Goal: Information Seeking & Learning: Learn about a topic

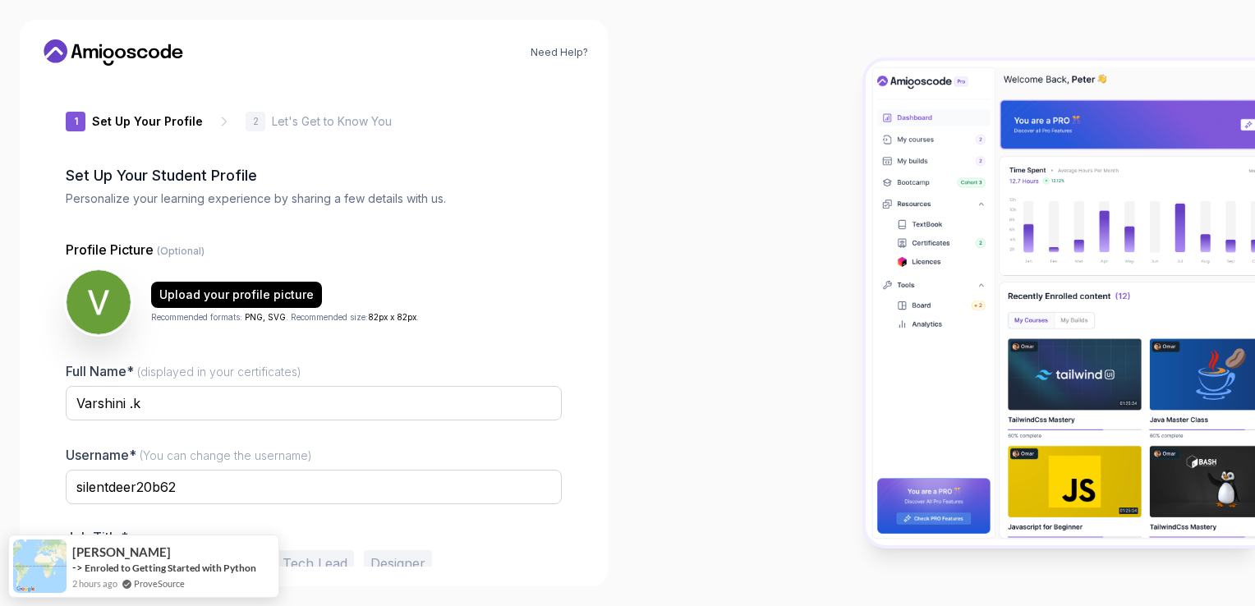
scroll to position [78, 0]
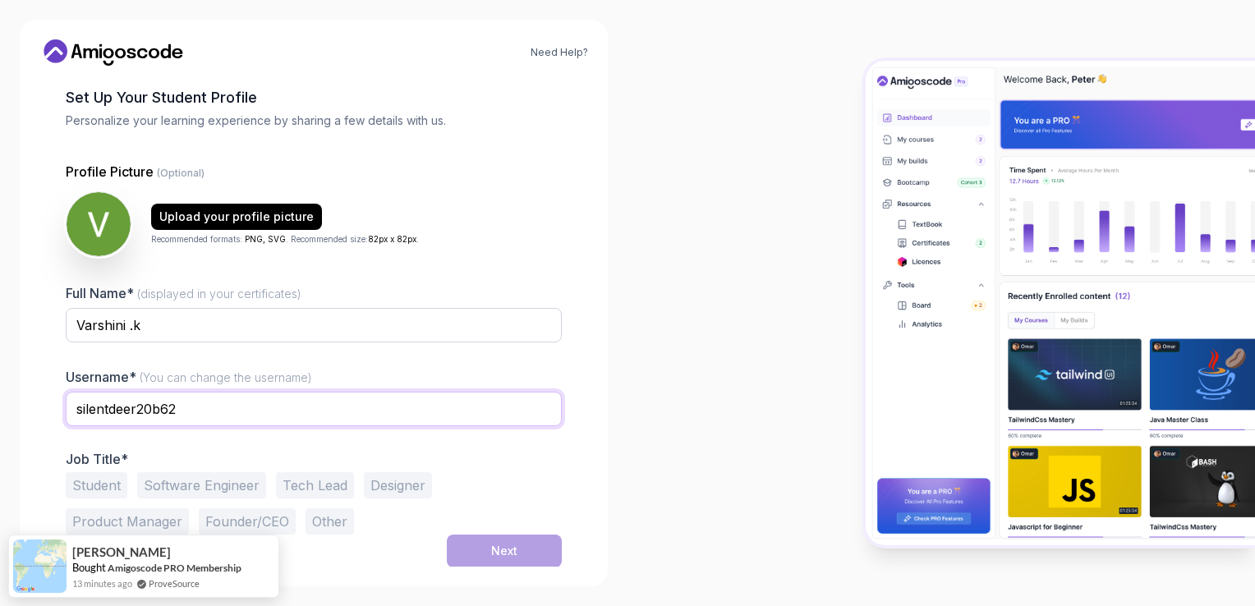
click at [183, 411] on input "silentdeer20b62" at bounding box center [314, 409] width 496 height 35
type input "s"
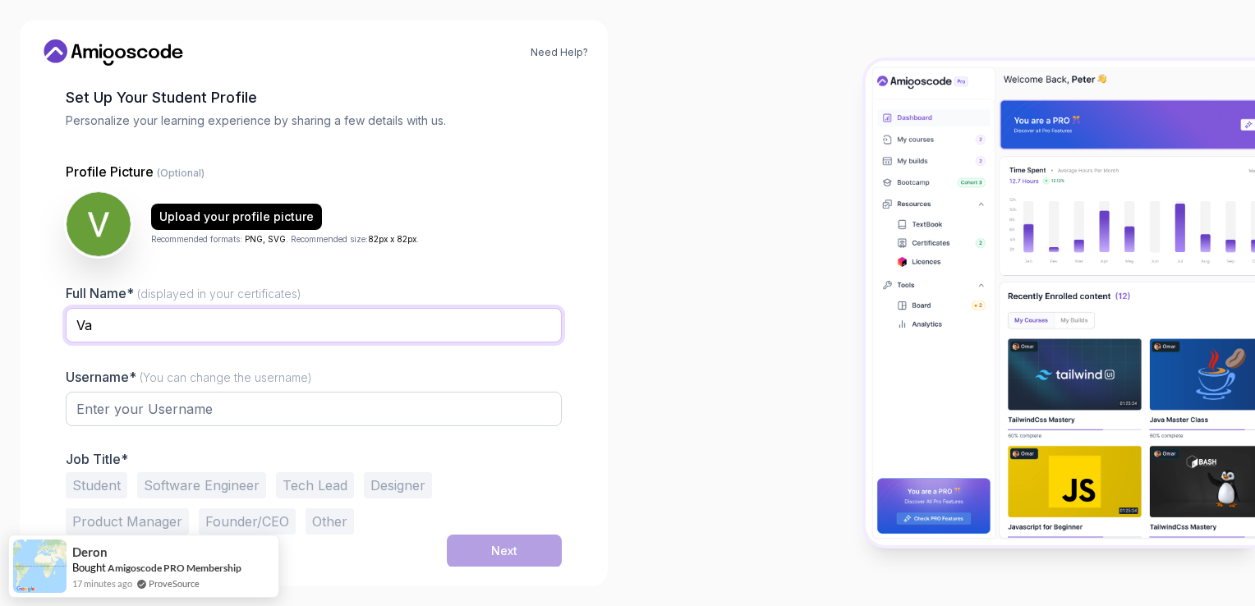
type input "V"
click at [440, 363] on div "Full Name* (displayed in your certificates) [PERSON_NAME] Username* (You can ch…" at bounding box center [314, 408] width 496 height 251
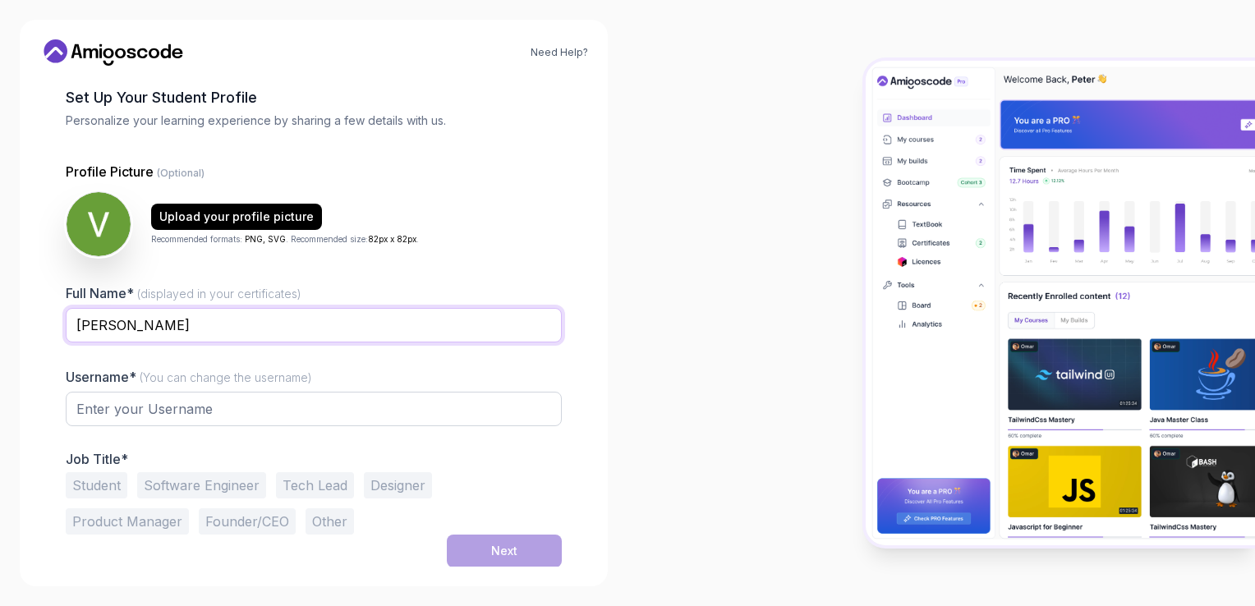
click at [112, 320] on input "[PERSON_NAME]" at bounding box center [314, 325] width 496 height 35
click at [173, 327] on input "[PERSON_NAME]" at bounding box center [314, 325] width 496 height 35
type input "[PERSON_NAME]"
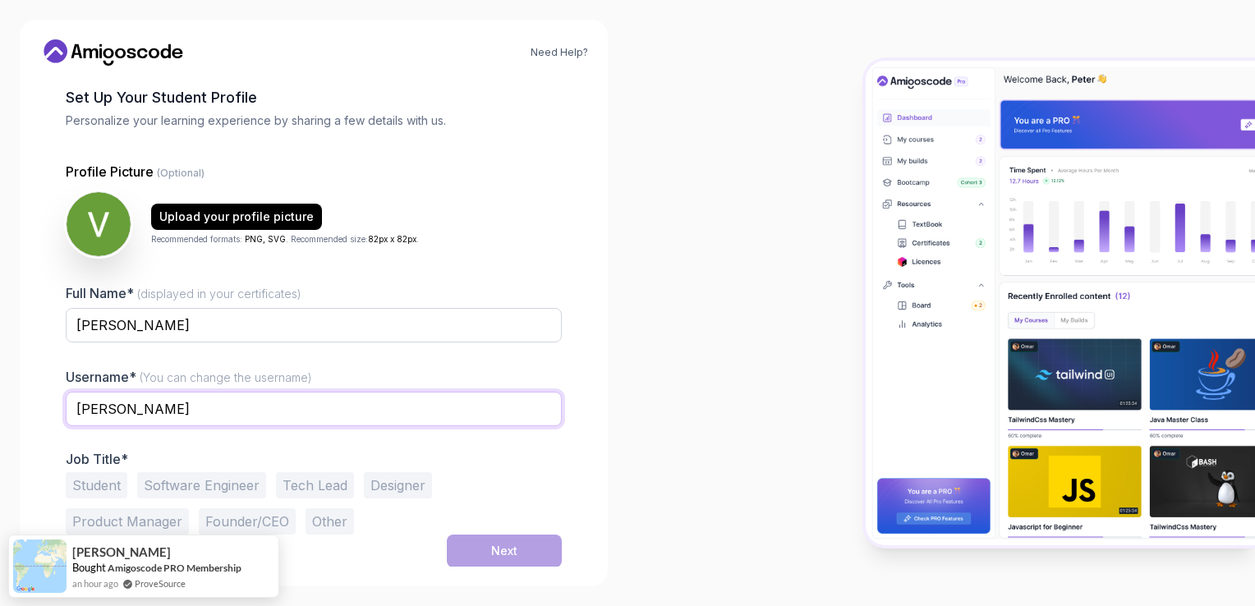
click at [137, 419] on input "[PERSON_NAME]" at bounding box center [314, 409] width 496 height 35
type input "K"
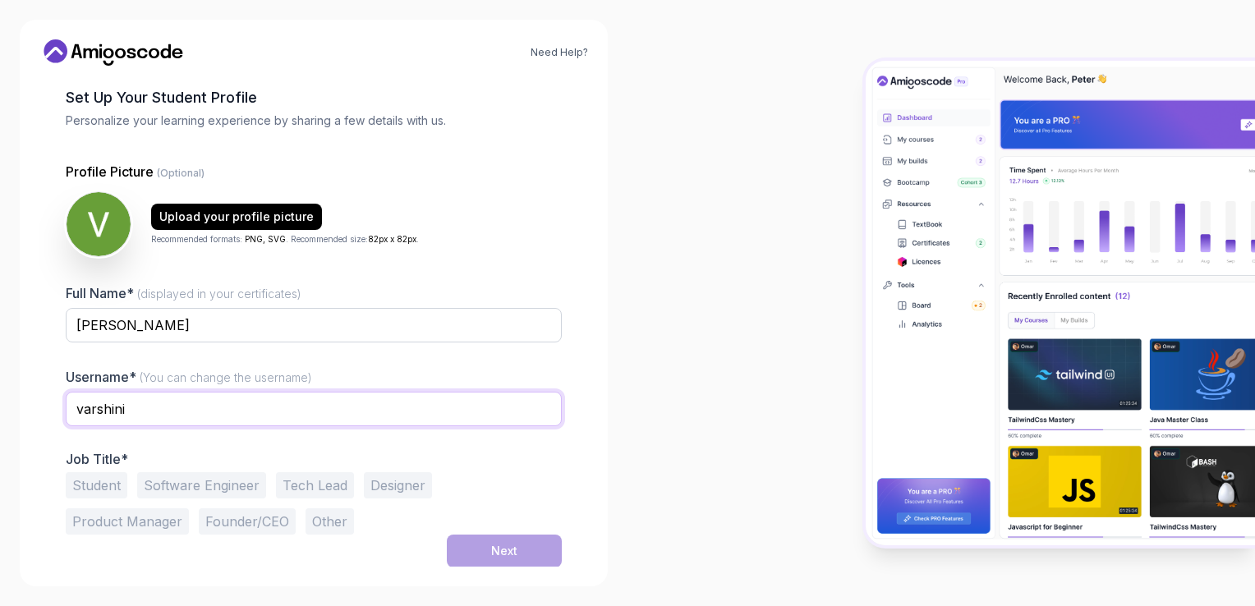
type input "varshini"
click at [680, 412] on div at bounding box center [942, 303] width 628 height 606
click at [85, 482] on button "Student" at bounding box center [97, 485] width 62 height 26
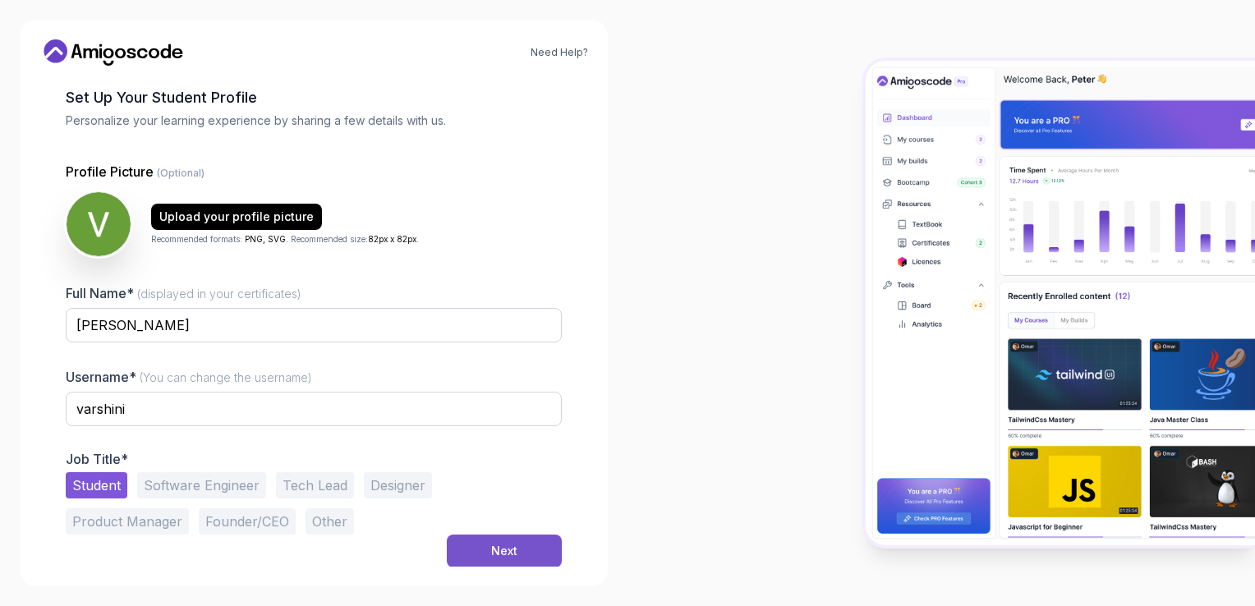
click at [484, 555] on button "Next" at bounding box center [504, 551] width 115 height 33
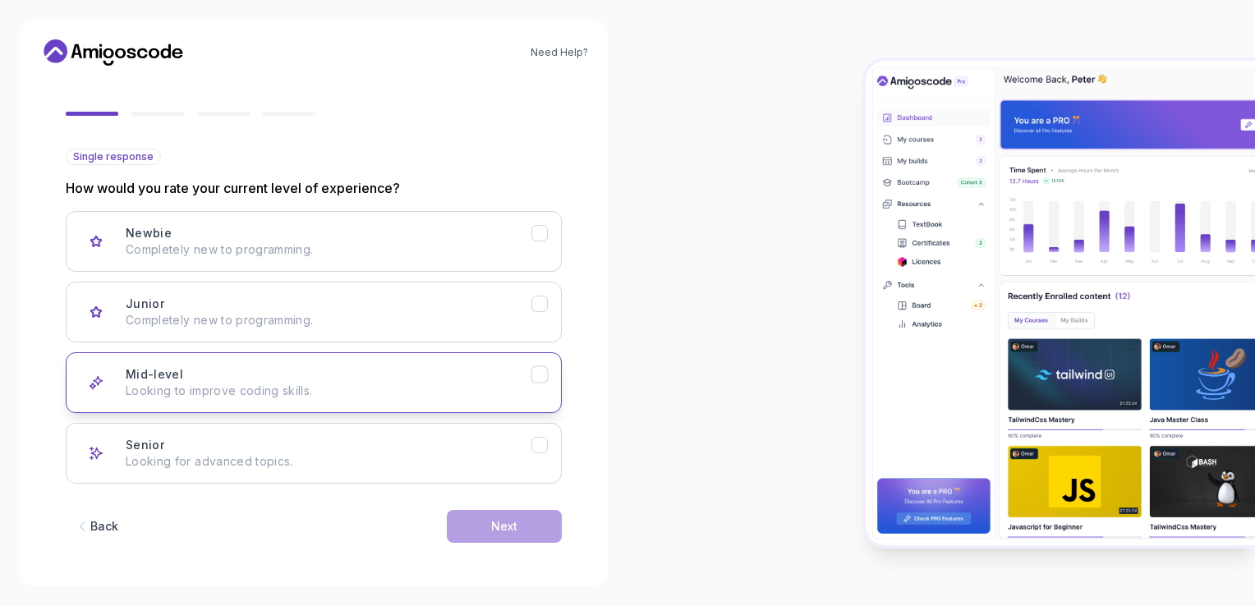
scroll to position [128, 0]
click at [535, 376] on icon "Mid-level" at bounding box center [540, 375] width 16 height 16
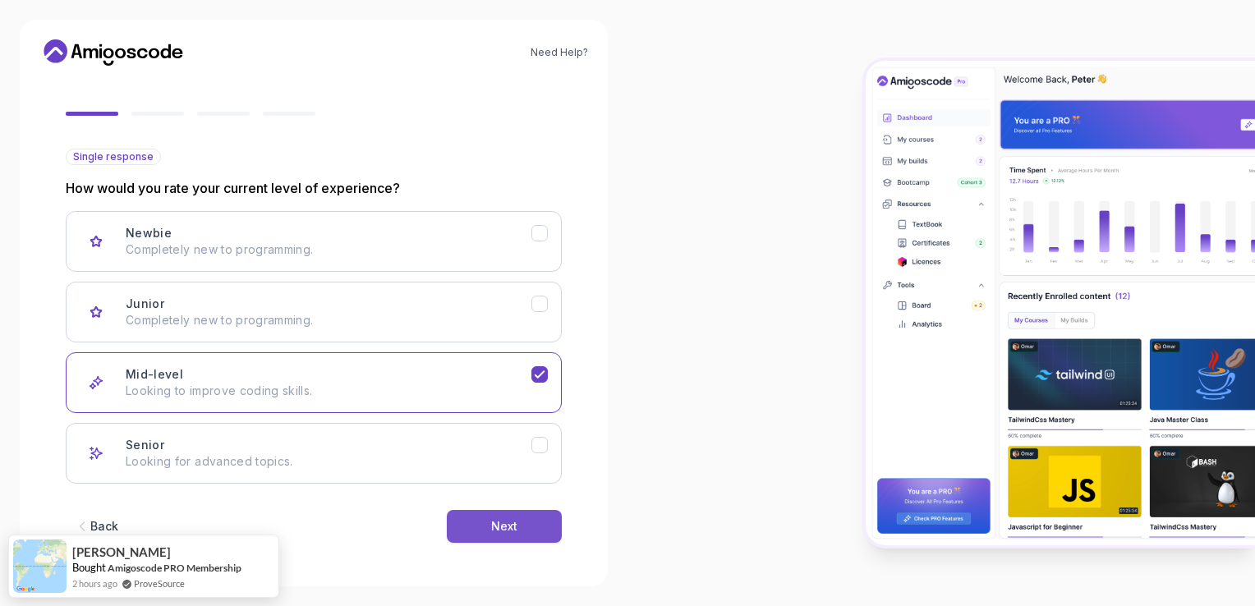
click at [520, 524] on button "Next" at bounding box center [504, 526] width 115 height 33
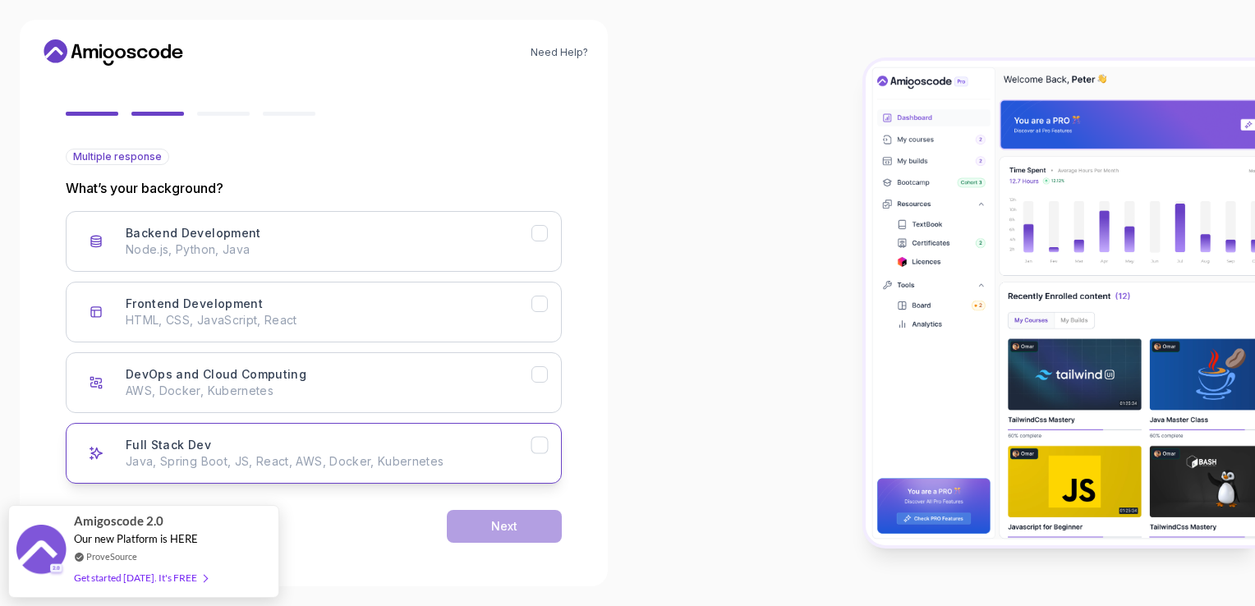
click at [360, 445] on div "Full Stack Dev Java, Spring Boot, JS, React, AWS, Docker, Kubernetes" at bounding box center [329, 453] width 406 height 33
click at [533, 522] on button "Next" at bounding box center [504, 526] width 115 height 33
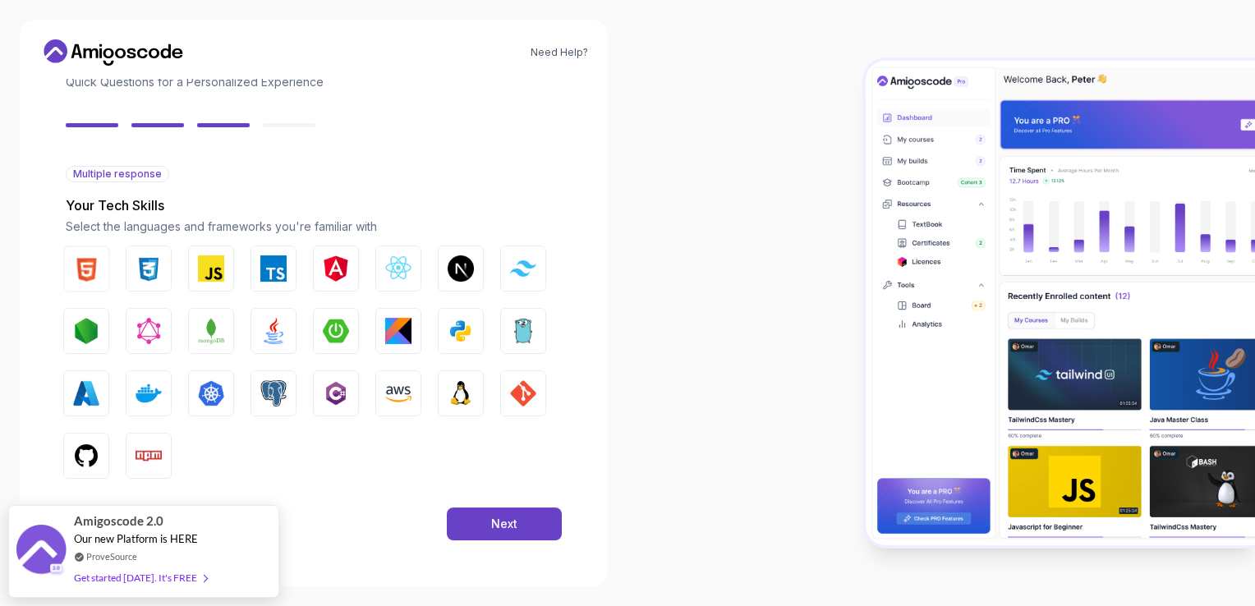
scroll to position [110, 0]
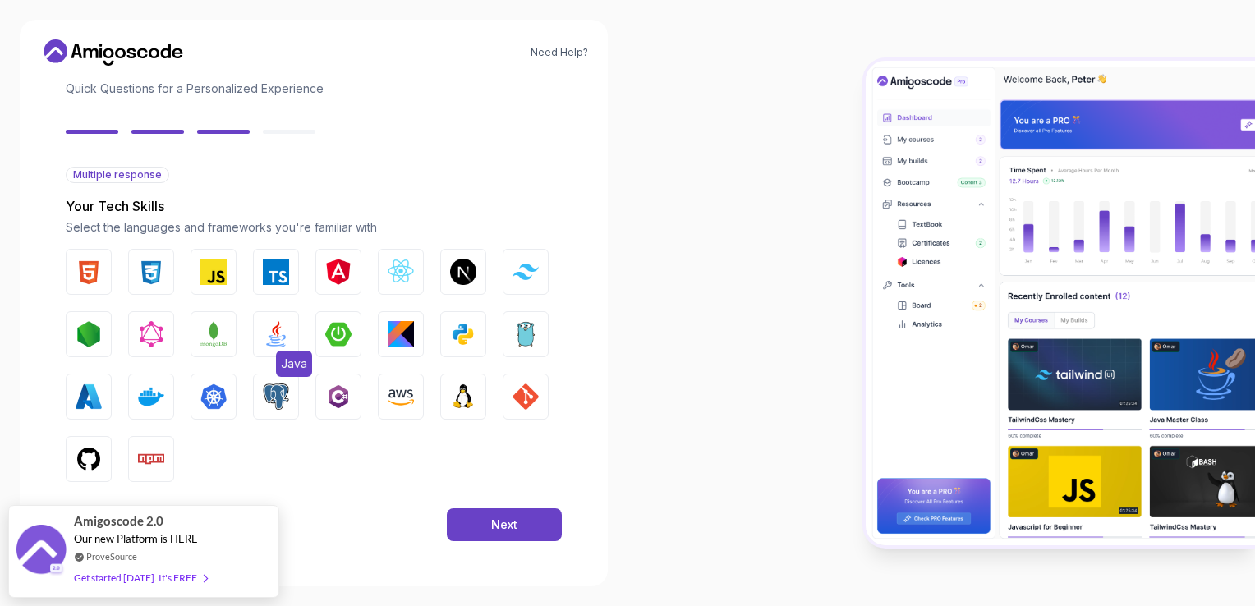
click at [279, 316] on button "Java" at bounding box center [276, 334] width 46 height 46
click at [496, 517] on div "Next" at bounding box center [504, 525] width 26 height 16
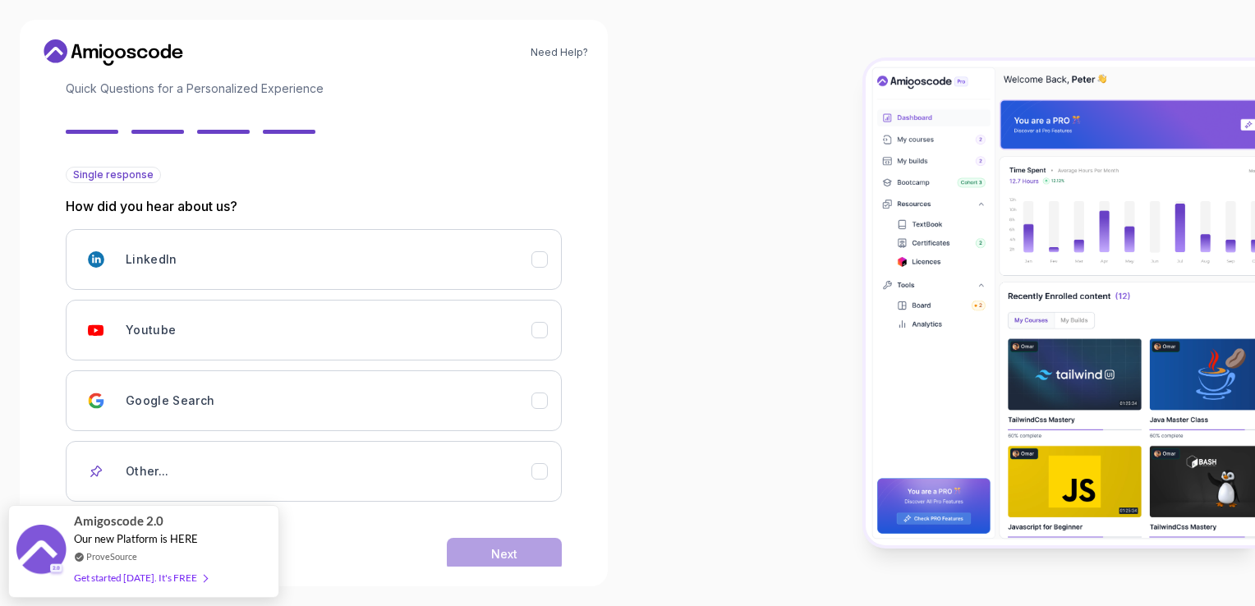
scroll to position [138, 0]
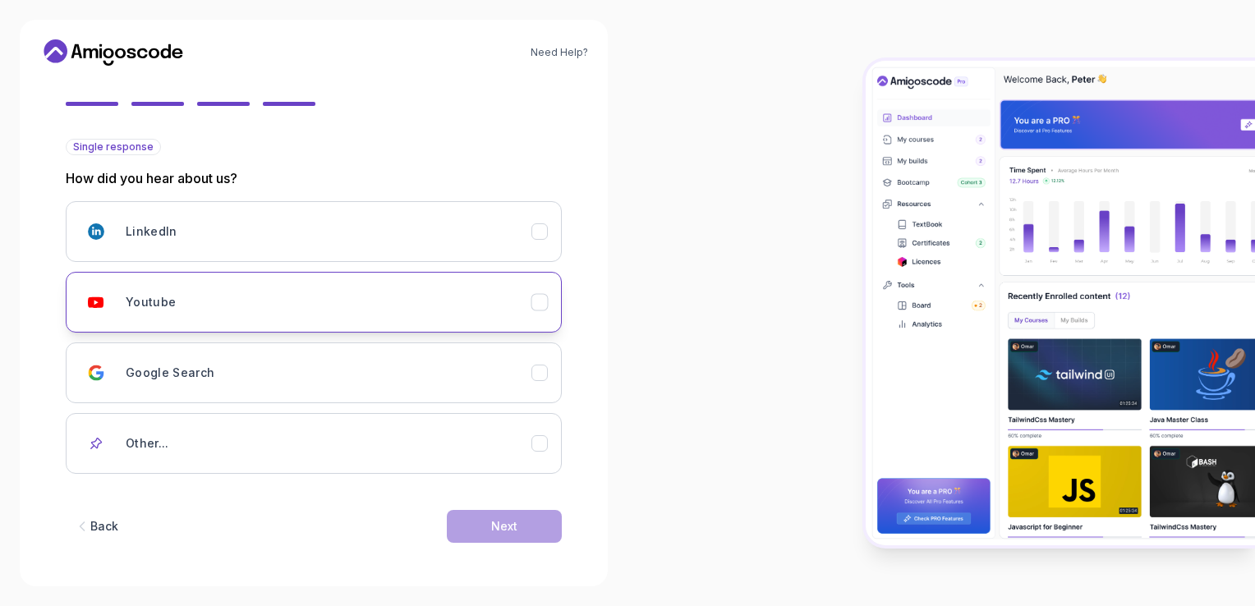
click at [402, 308] on div "Youtube" at bounding box center [329, 302] width 406 height 33
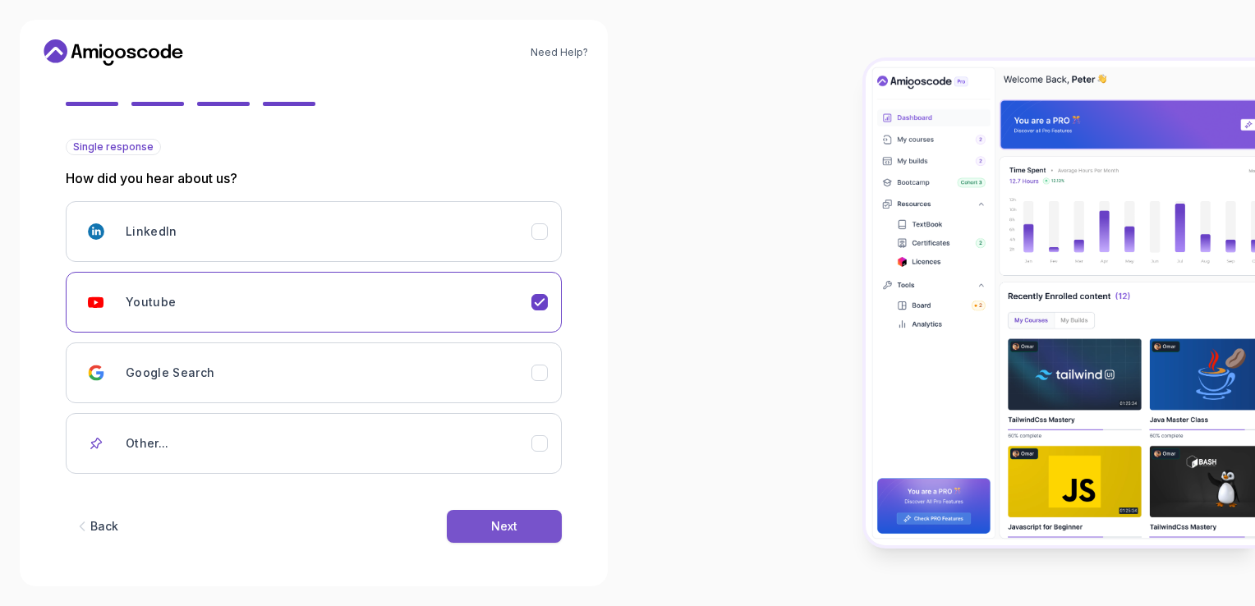
click at [509, 519] on div "Next" at bounding box center [504, 526] width 26 height 16
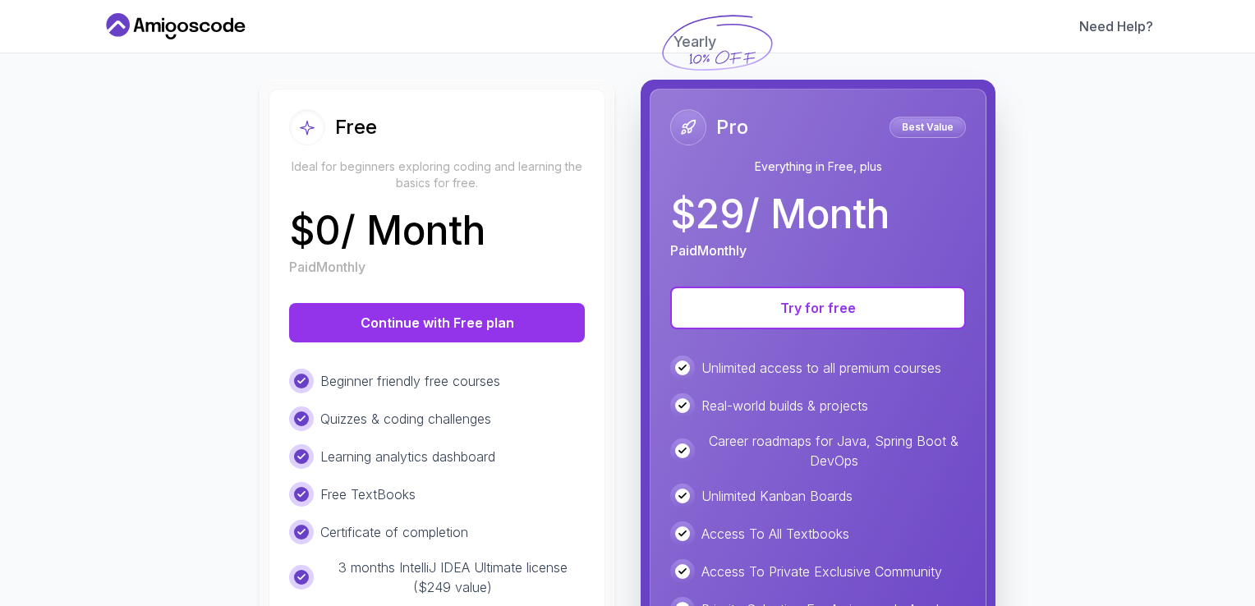
scroll to position [151, 0]
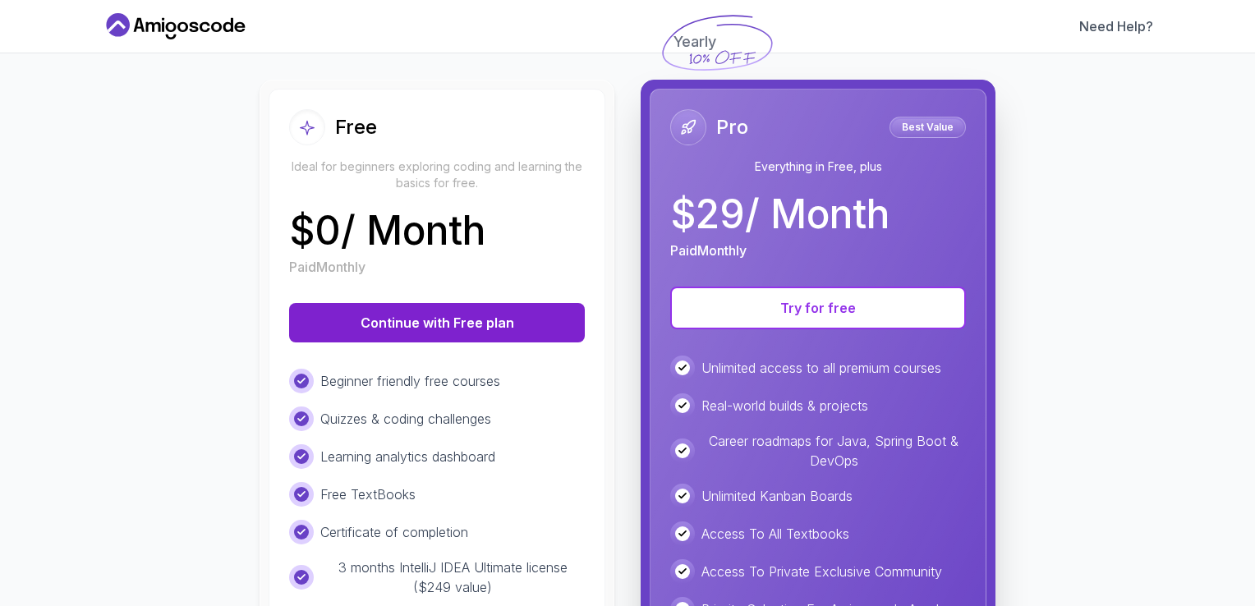
click at [420, 315] on button "Continue with Free plan" at bounding box center [437, 322] width 296 height 39
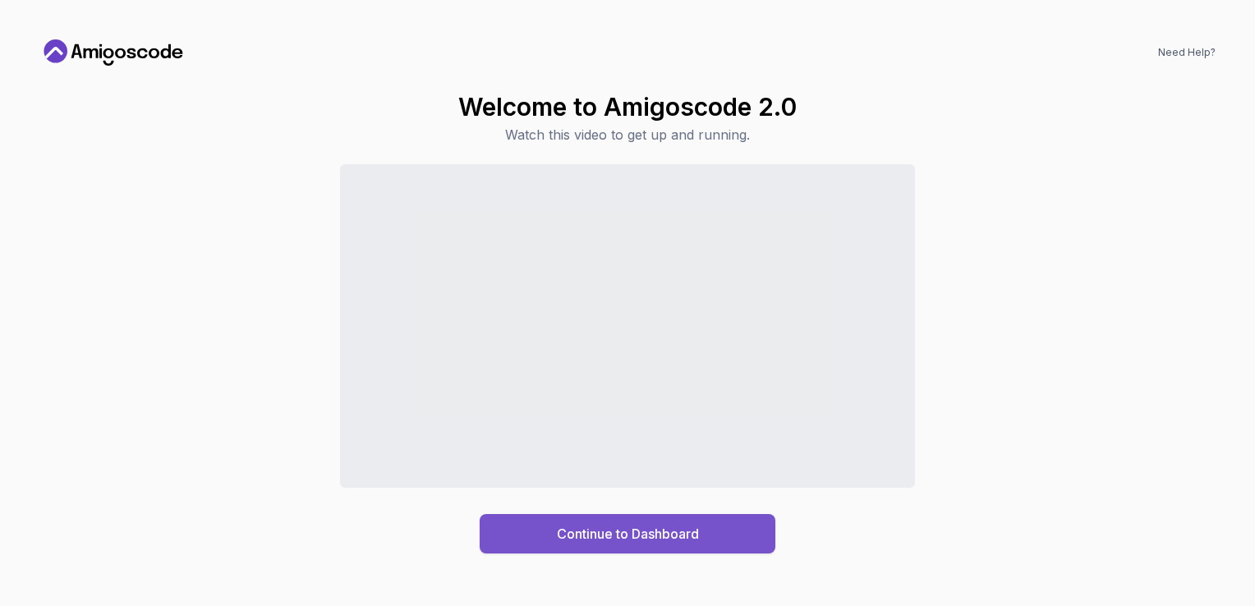
click at [601, 527] on div "Continue to Dashboard" at bounding box center [628, 534] width 142 height 20
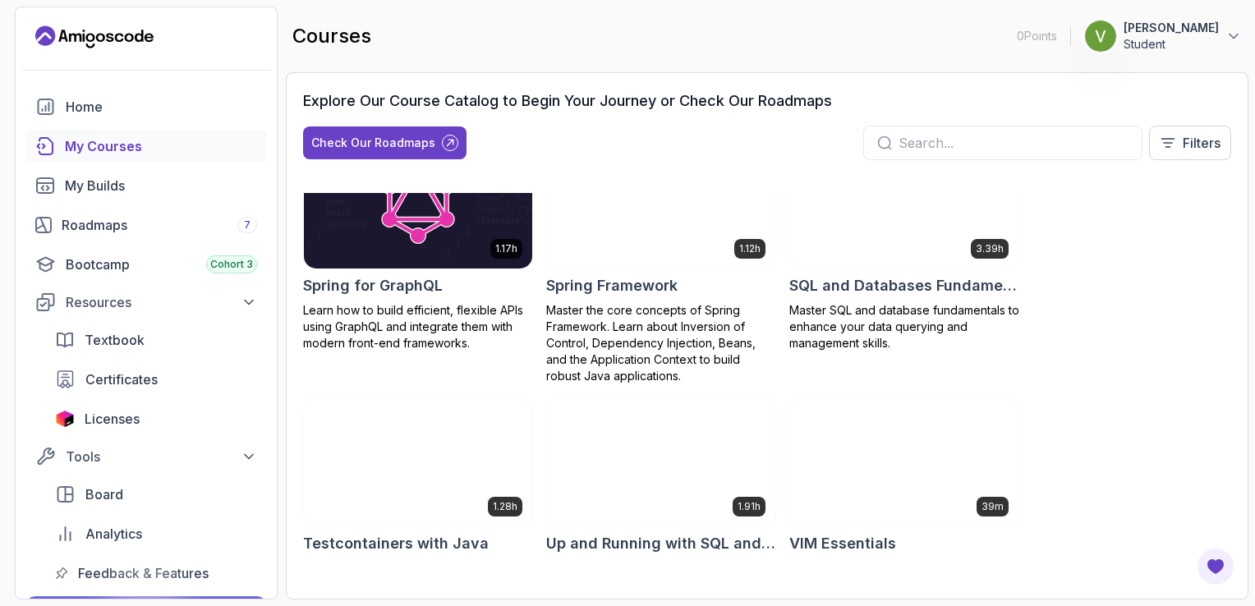
scroll to position [3151, 0]
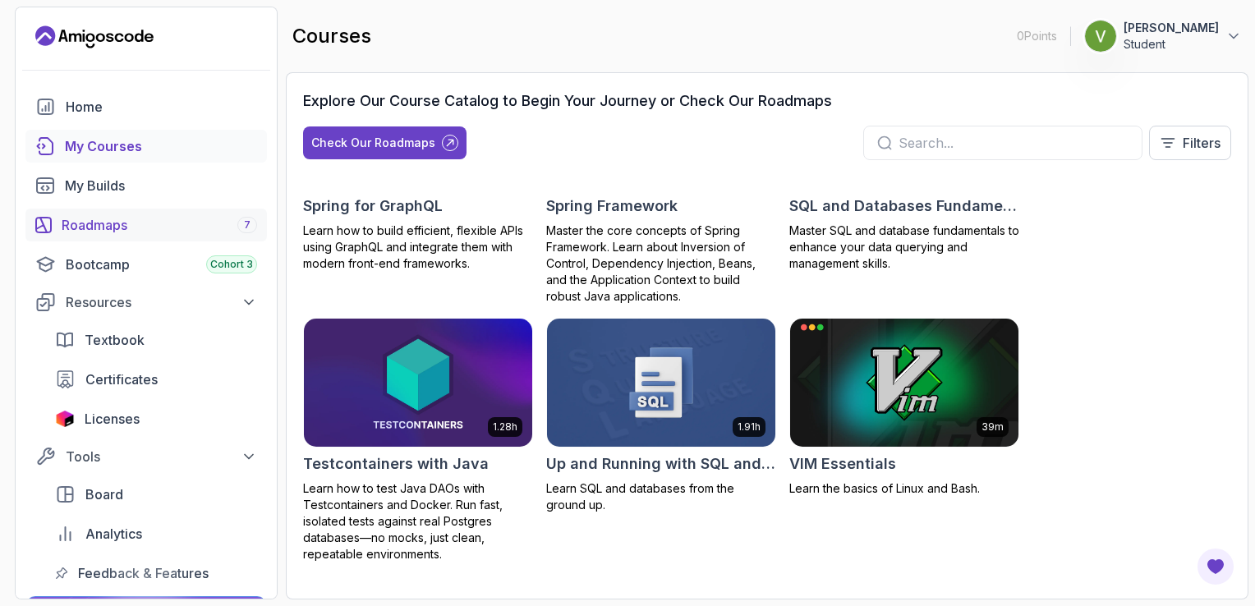
click at [109, 234] on div "Roadmaps 7" at bounding box center [160, 225] width 196 height 20
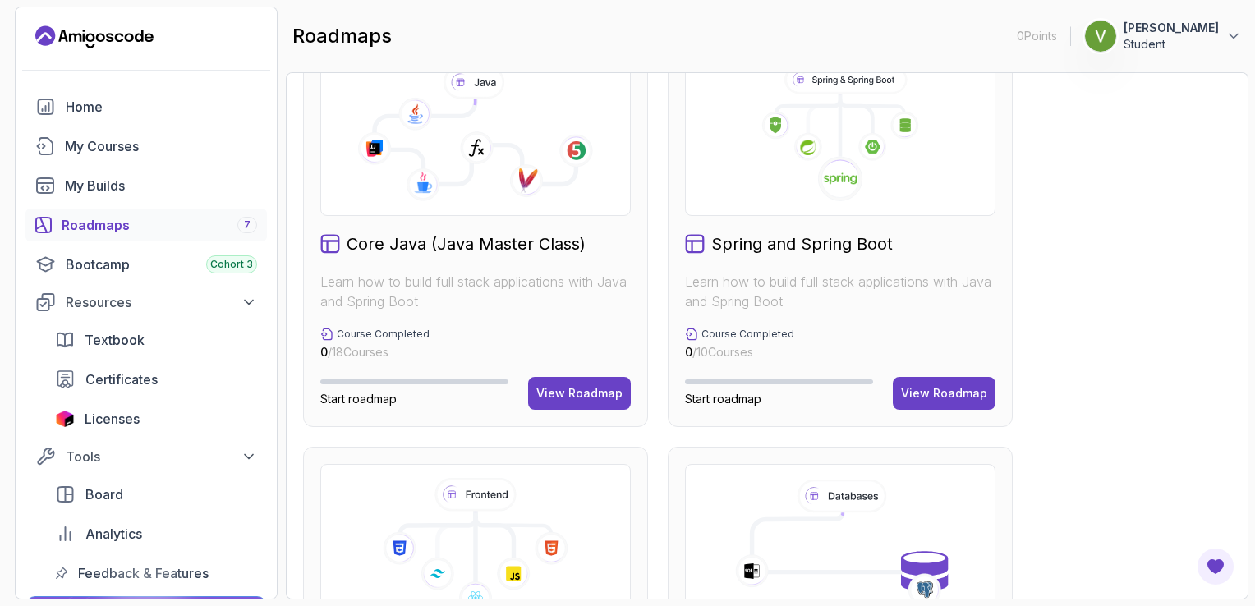
scroll to position [475, 0]
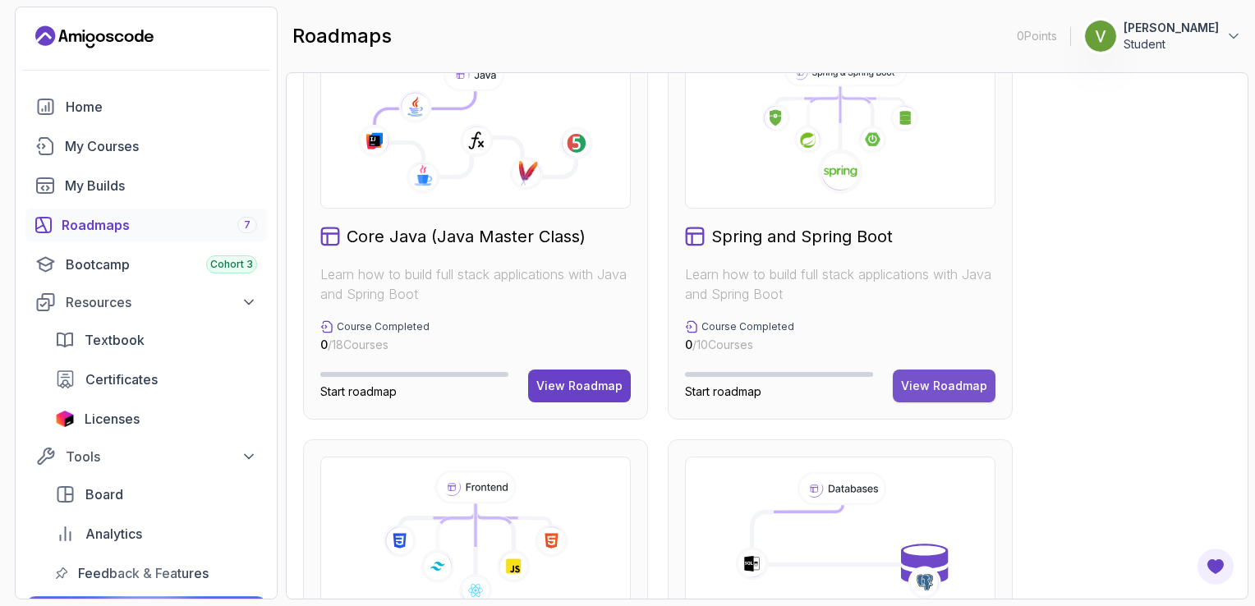
click at [921, 380] on div "View Roadmap" at bounding box center [944, 386] width 86 height 16
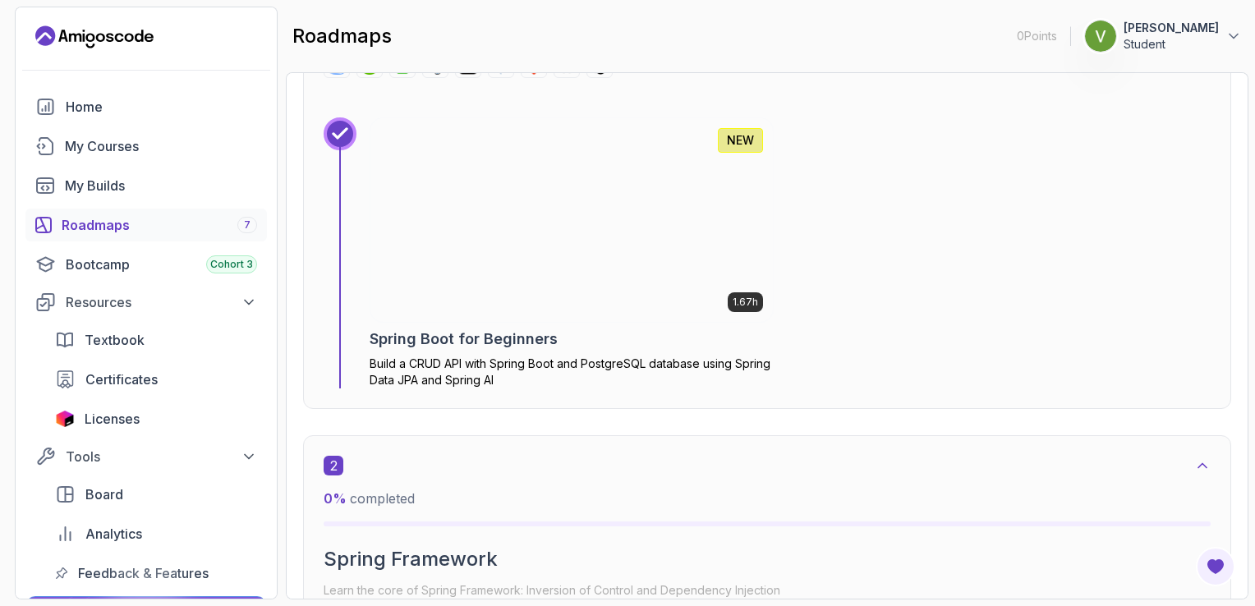
scroll to position [716, 0]
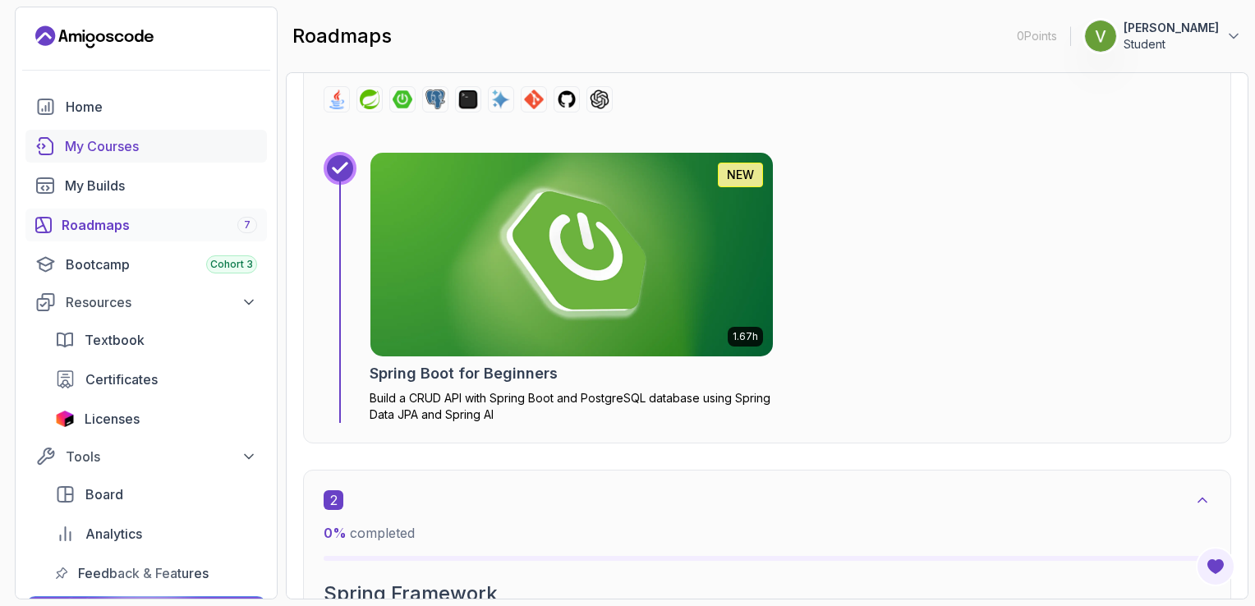
click at [79, 143] on div "My Courses" at bounding box center [161, 146] width 192 height 20
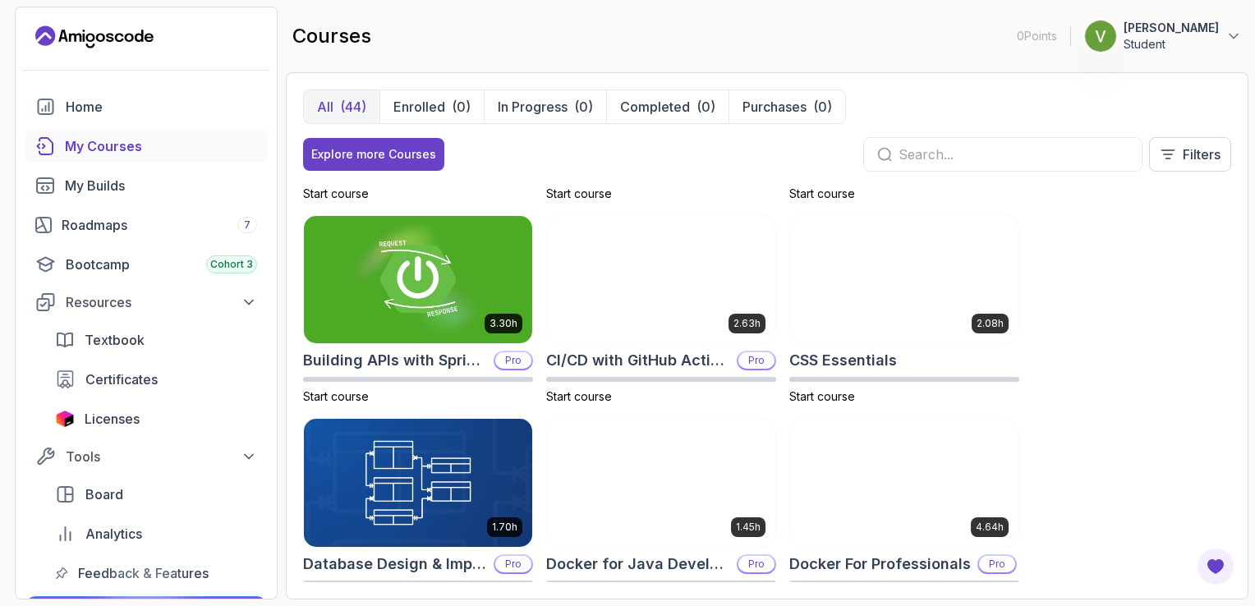
scroll to position [298, 0]
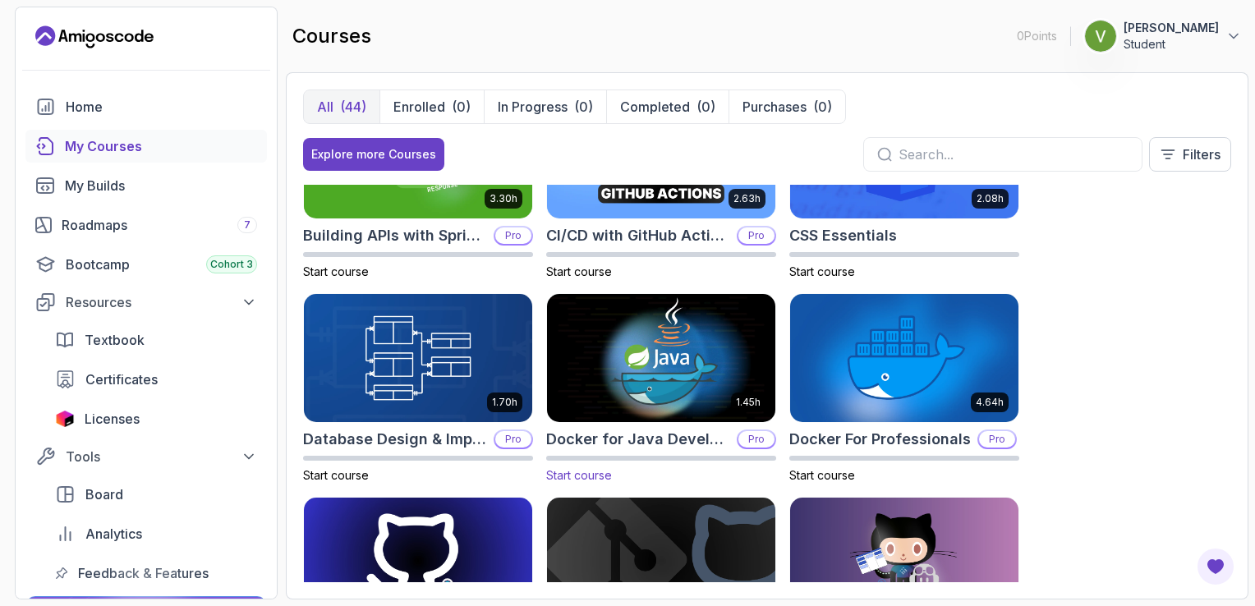
click at [673, 393] on img at bounding box center [661, 358] width 240 height 134
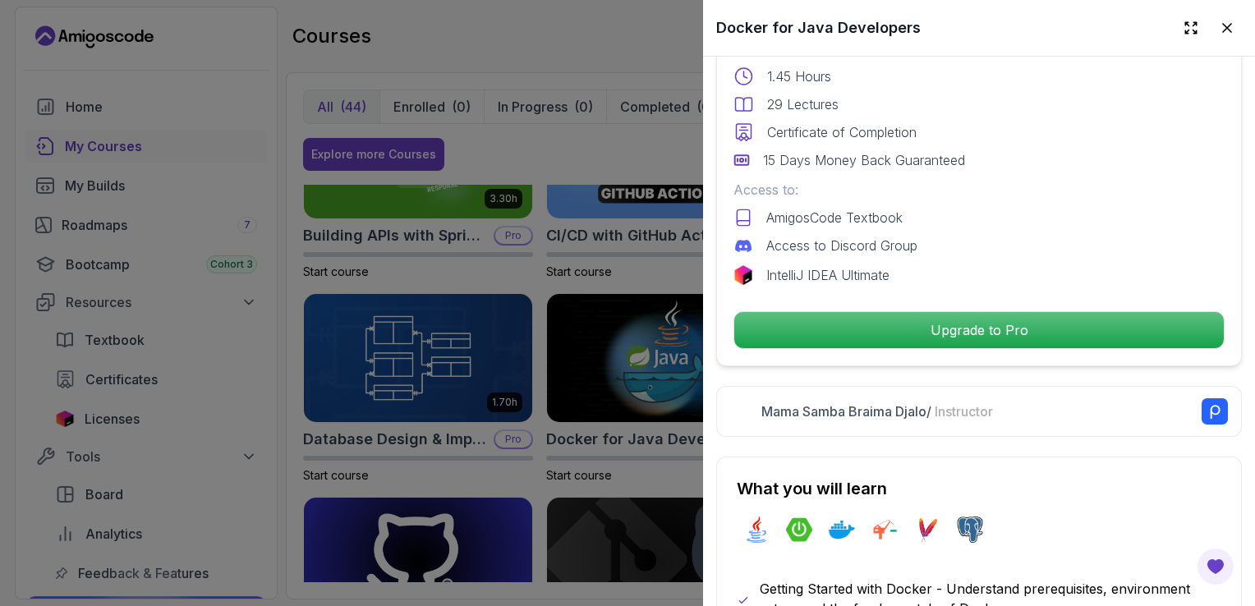
scroll to position [472, 0]
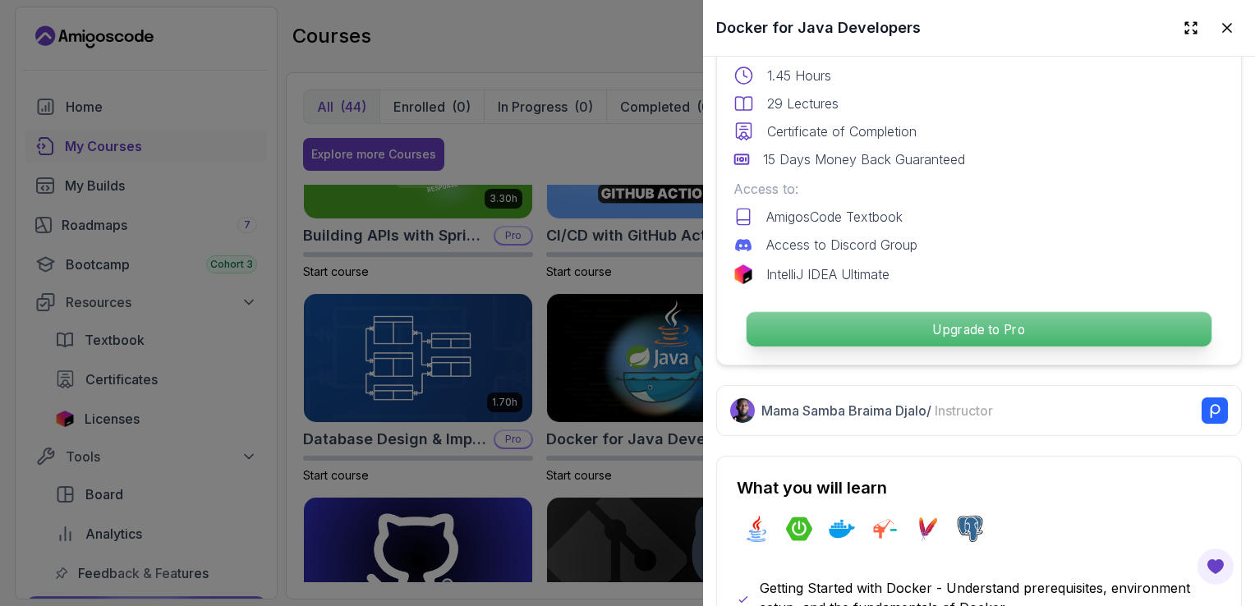
click at [900, 318] on p "Upgrade to Pro" at bounding box center [979, 329] width 465 height 35
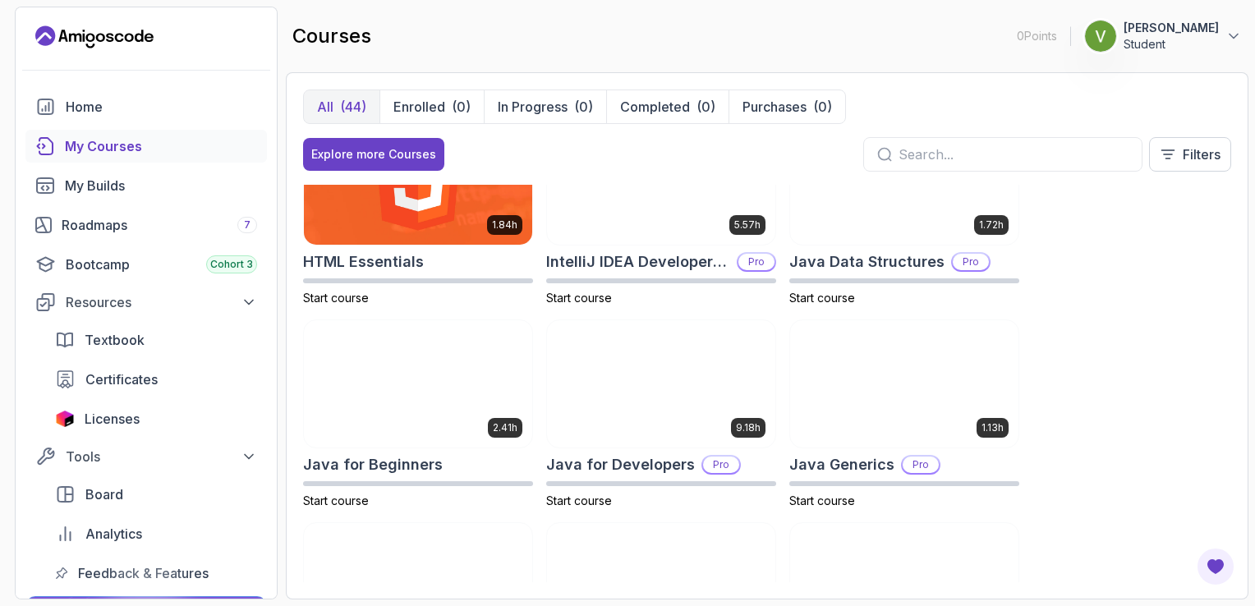
scroll to position [949, 0]
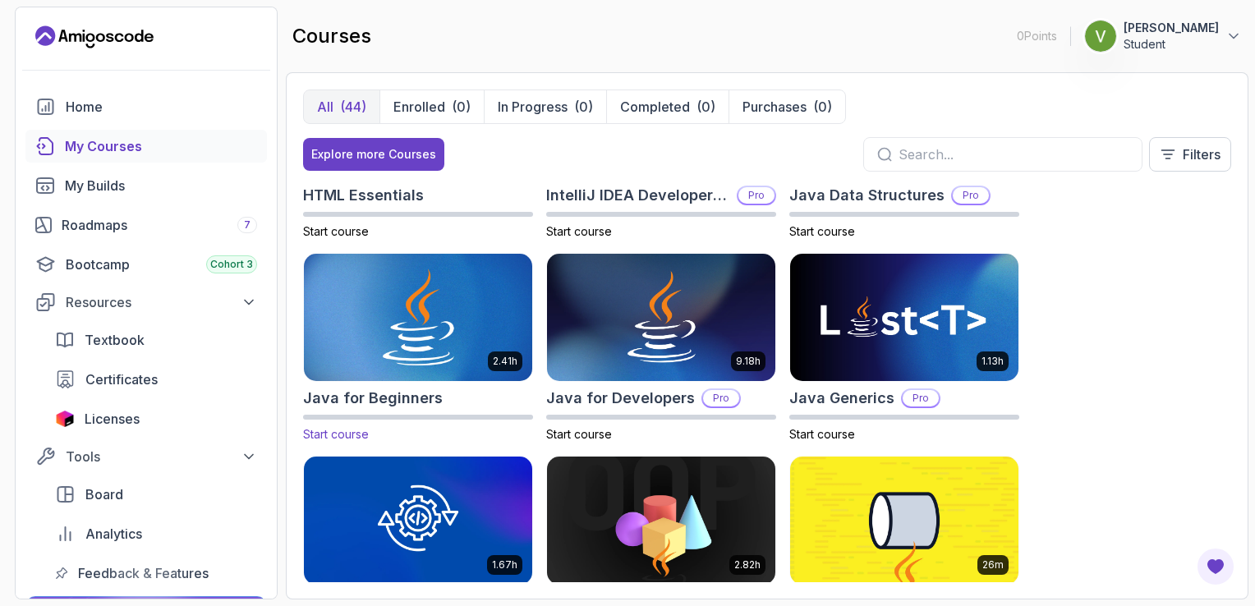
click at [430, 311] on img at bounding box center [418, 318] width 240 height 134
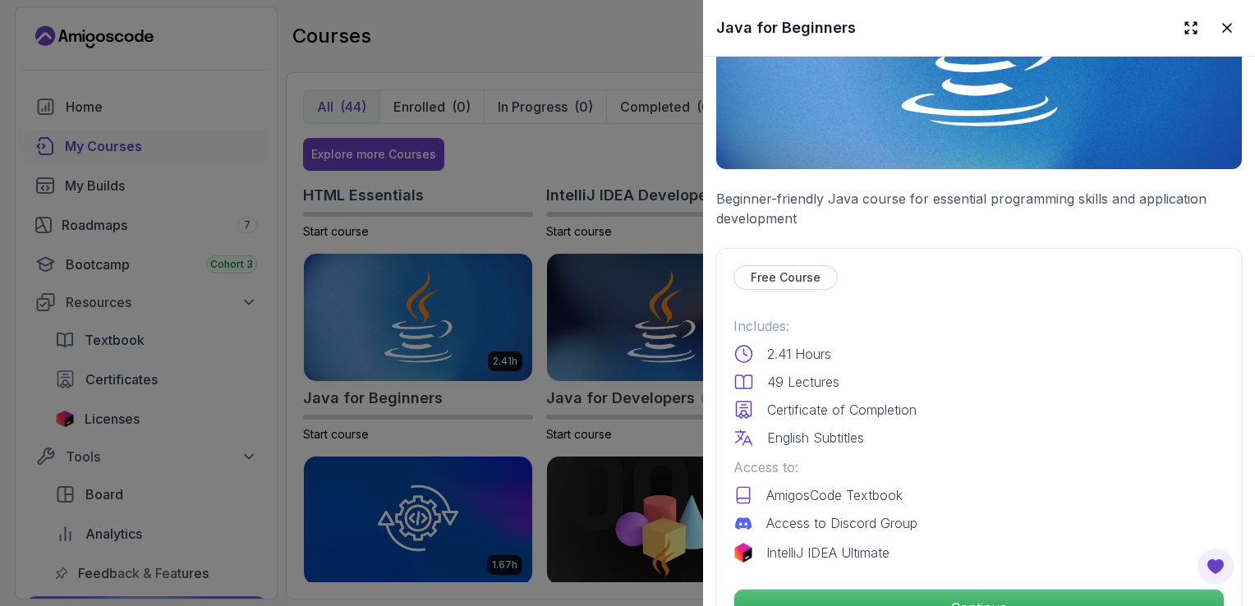
scroll to position [230, 0]
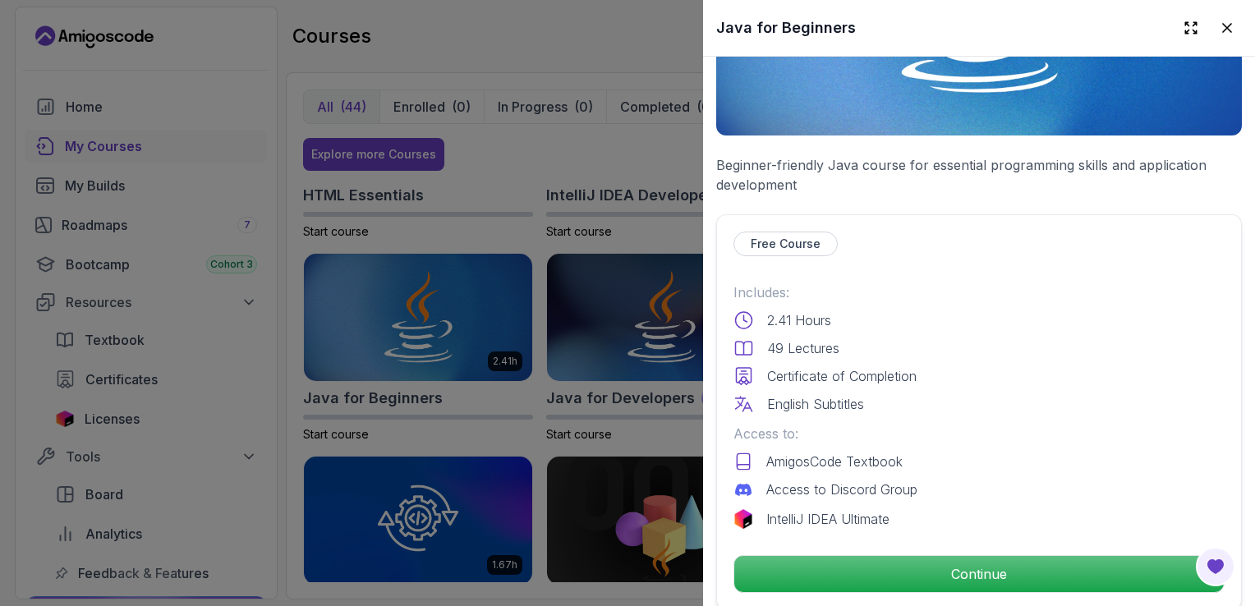
click at [767, 239] on p "Free Course" at bounding box center [786, 244] width 70 height 16
click at [780, 242] on p "Free Course" at bounding box center [786, 244] width 70 height 16
drag, startPoint x: 780, startPoint y: 242, endPoint x: 753, endPoint y: 236, distance: 27.1
click at [753, 236] on p "Free Course" at bounding box center [786, 244] width 70 height 16
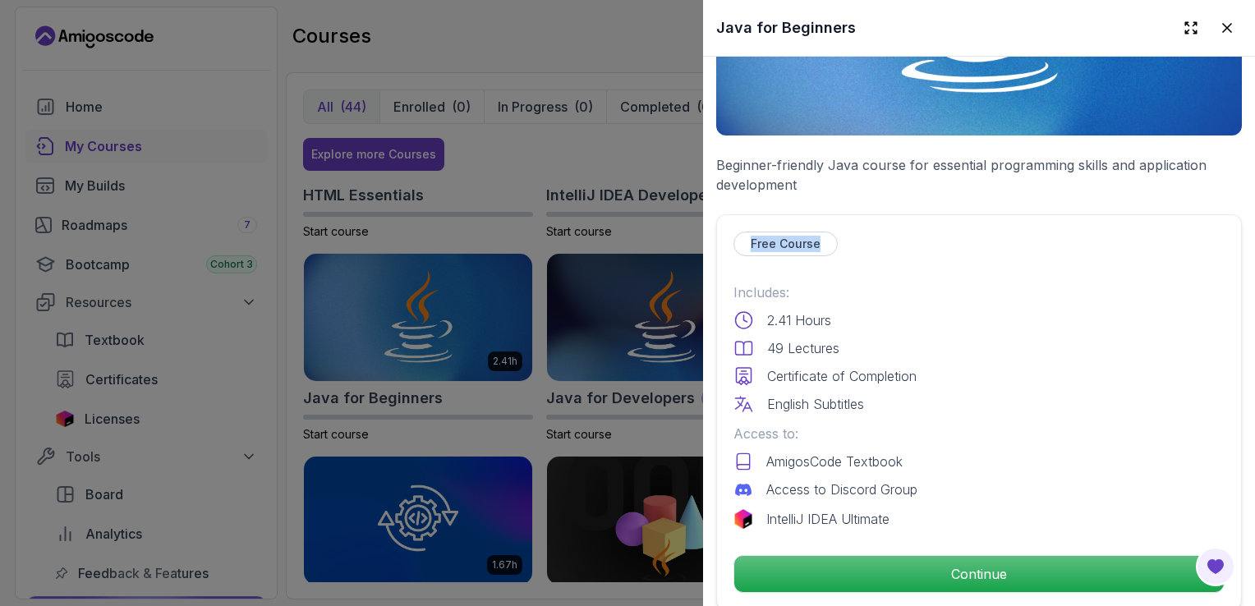
drag, startPoint x: 753, startPoint y: 236, endPoint x: 817, endPoint y: 230, distance: 63.5
click at [817, 236] on p "Free Course" at bounding box center [786, 244] width 70 height 16
drag, startPoint x: 817, startPoint y: 230, endPoint x: 743, endPoint y: 235, distance: 74.1
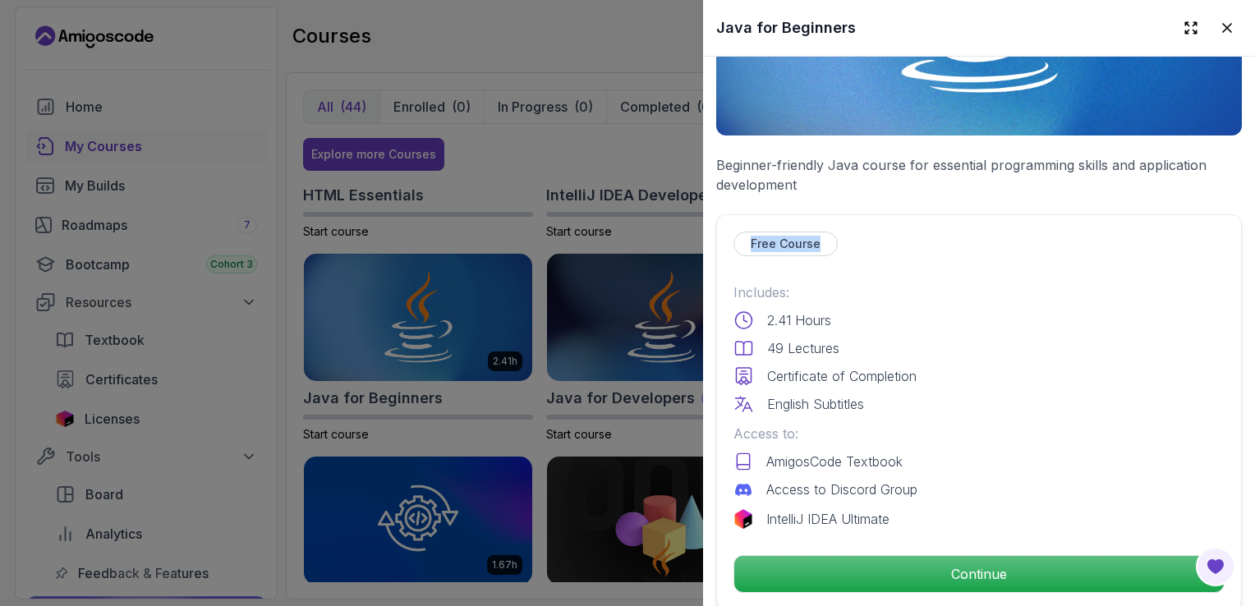
click at [743, 235] on div "Free Course" at bounding box center [786, 244] width 104 height 25
drag, startPoint x: 743, startPoint y: 235, endPoint x: 825, endPoint y: 282, distance: 94.6
click at [825, 283] on p "Includes:" at bounding box center [979, 293] width 491 height 20
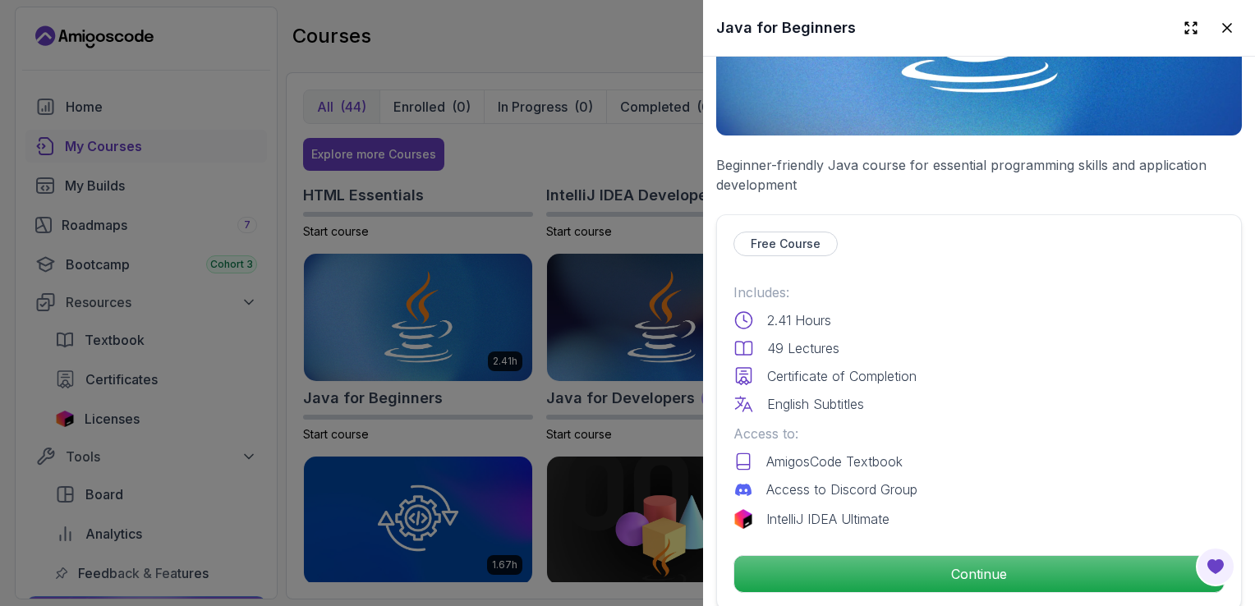
click at [808, 242] on p "Free Course" at bounding box center [786, 244] width 70 height 16
drag, startPoint x: 808, startPoint y: 242, endPoint x: 820, endPoint y: 253, distance: 16.3
click at [820, 253] on div "Free Course Includes: 2.41 Hours 49 Lectures Certificate of Completion English …" at bounding box center [979, 412] width 526 height 396
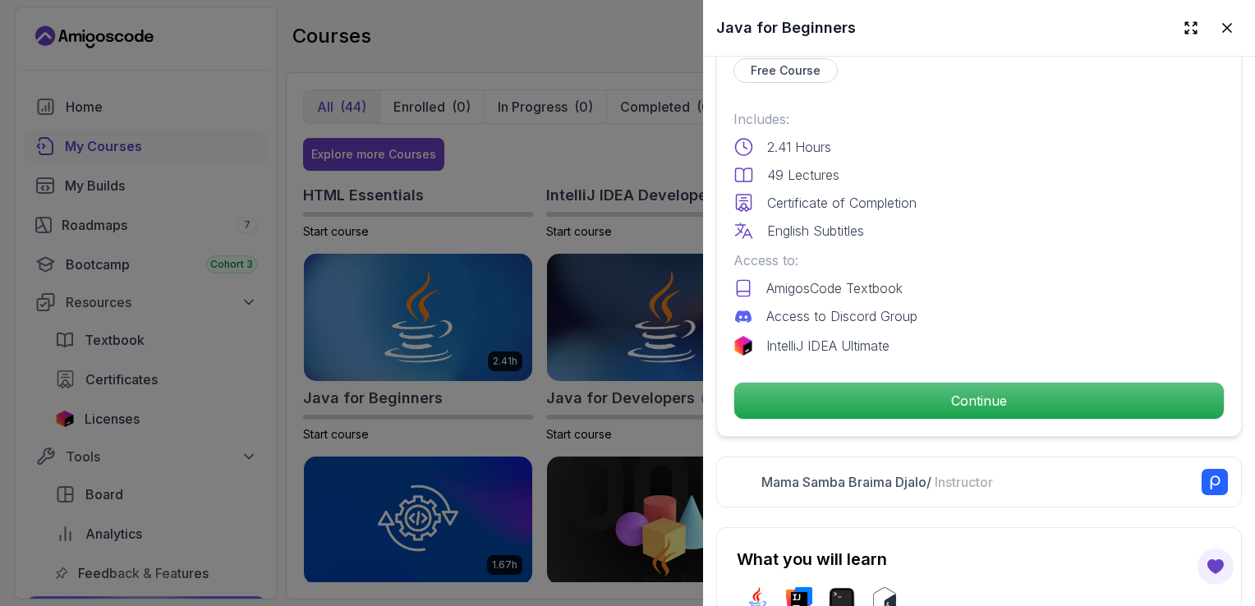
scroll to position [404, 0]
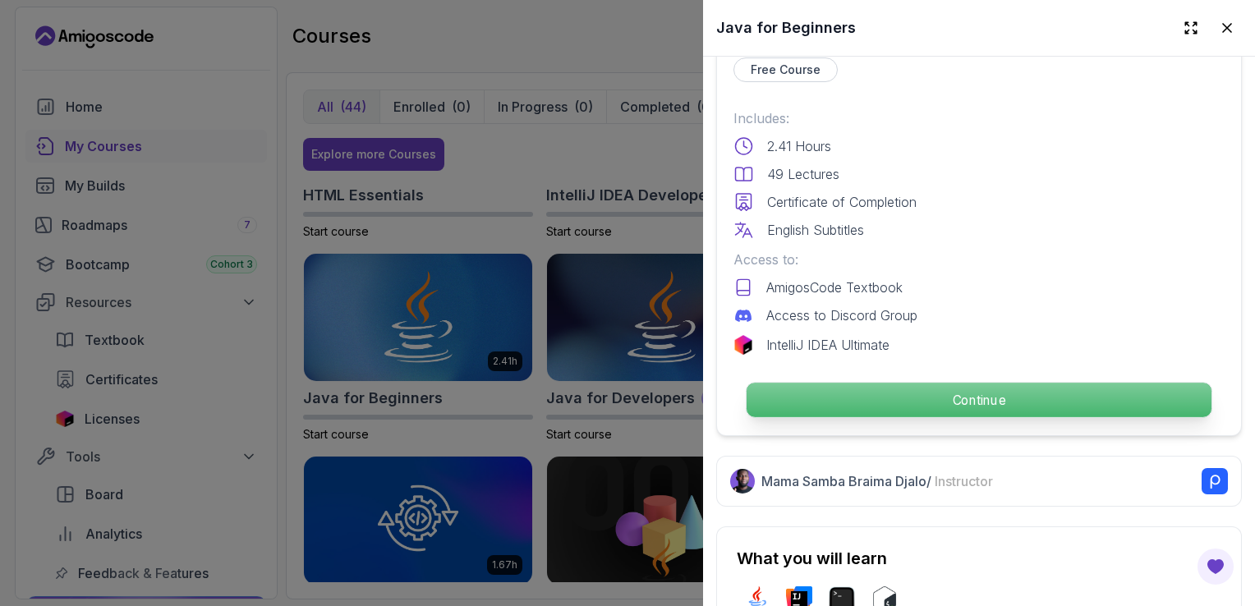
click at [822, 390] on p "Continue" at bounding box center [979, 400] width 465 height 35
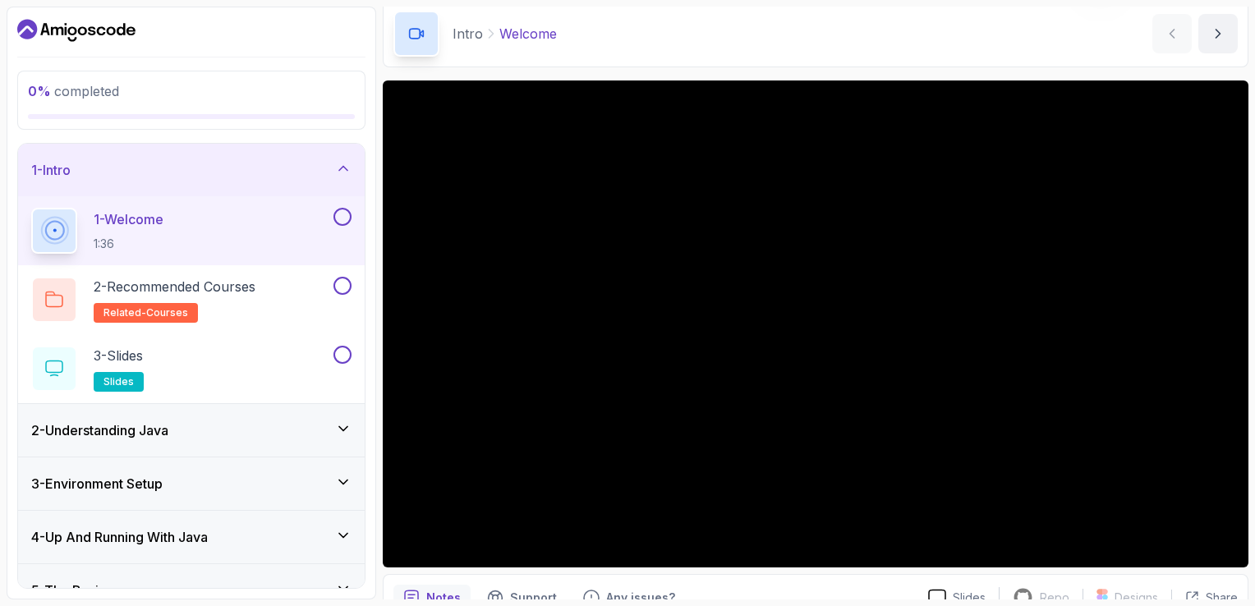
scroll to position [74, 0]
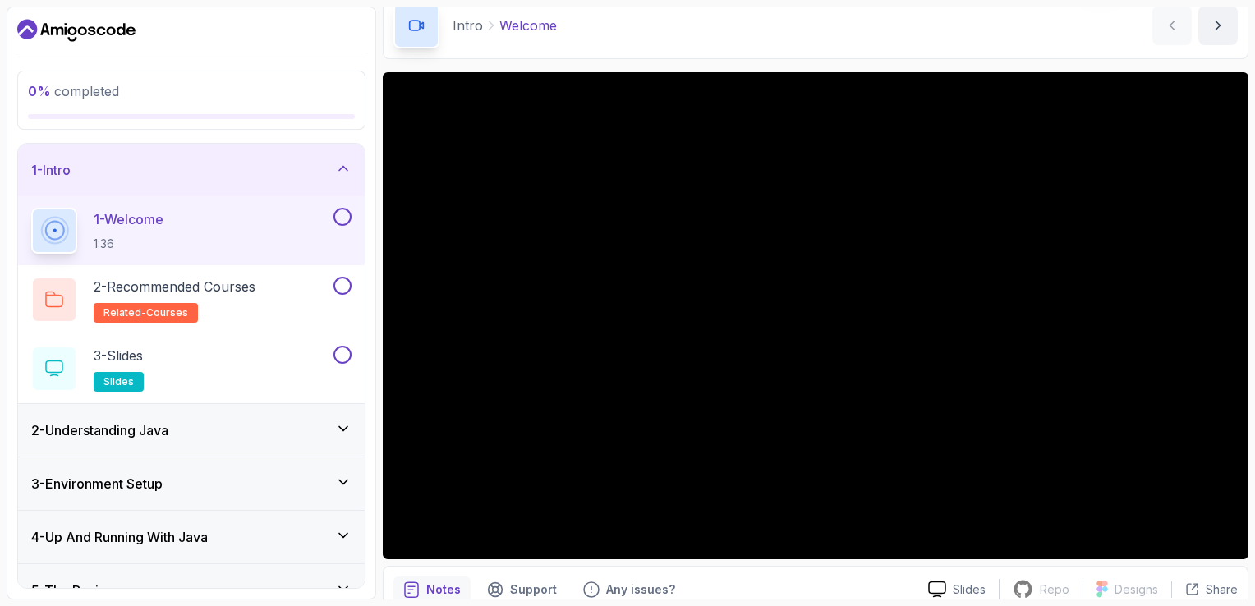
click at [111, 432] on h3 "2 - Understanding Java" at bounding box center [99, 431] width 137 height 20
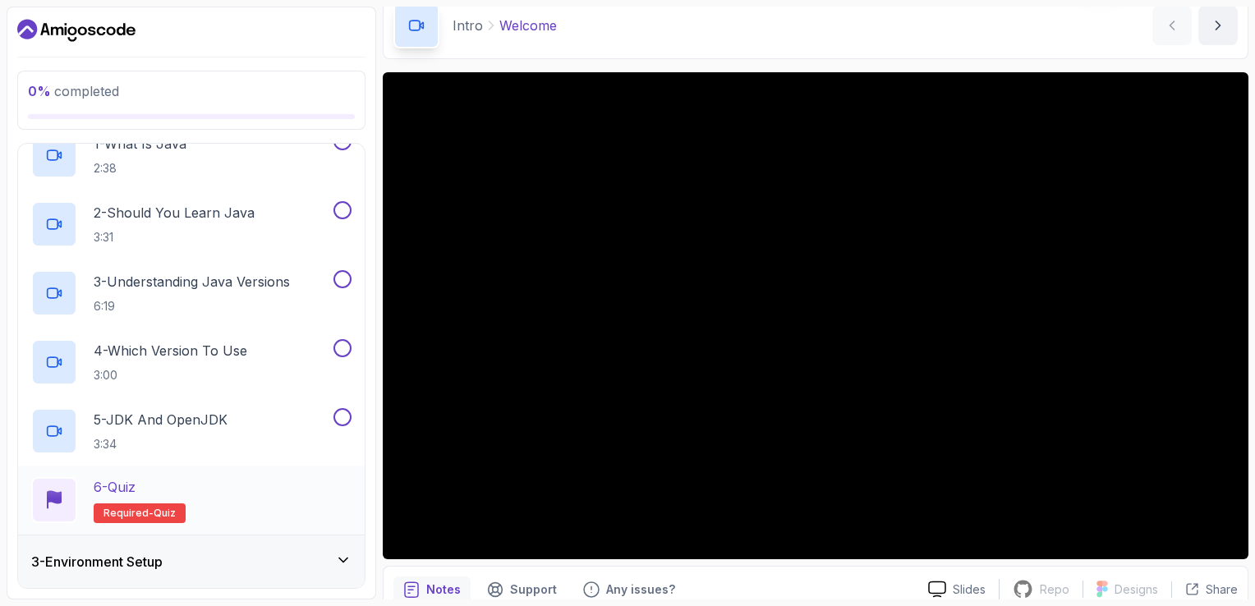
scroll to position [130, 0]
click at [111, 495] on h2 "6 - Quiz Required- quiz" at bounding box center [140, 499] width 92 height 46
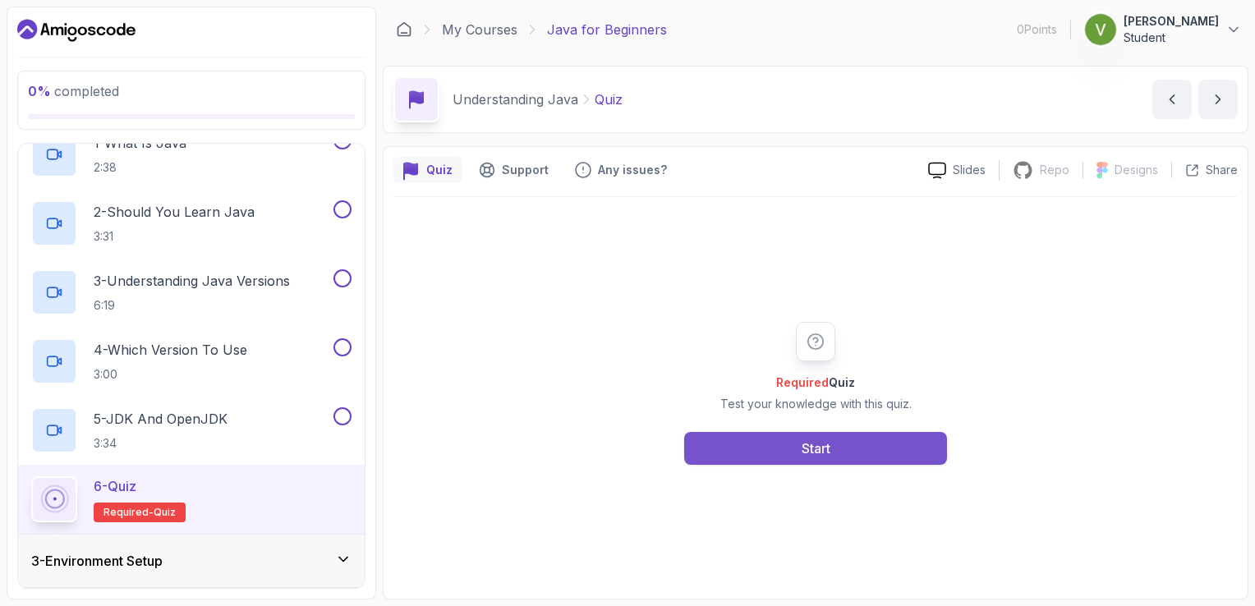
click at [769, 440] on button "Start" at bounding box center [815, 448] width 263 height 33
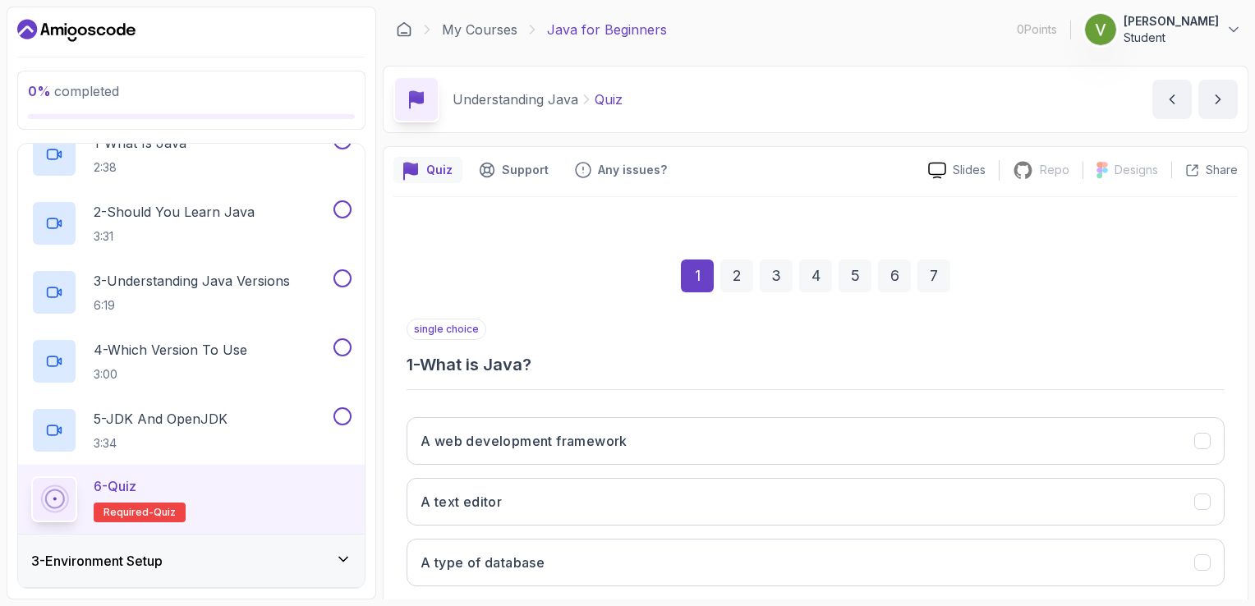
scroll to position [151, 0]
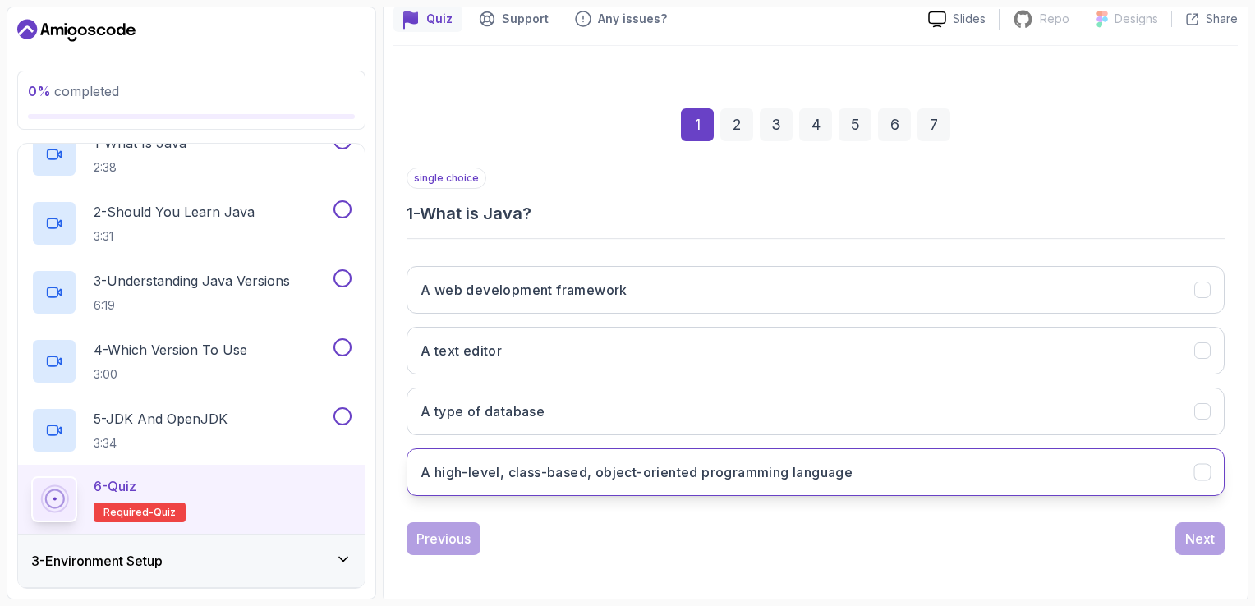
click at [558, 481] on button "A high-level, class-based, object-oriented programming language" at bounding box center [816, 473] width 818 height 48
click at [1199, 529] on div "Next" at bounding box center [1200, 539] width 30 height 20
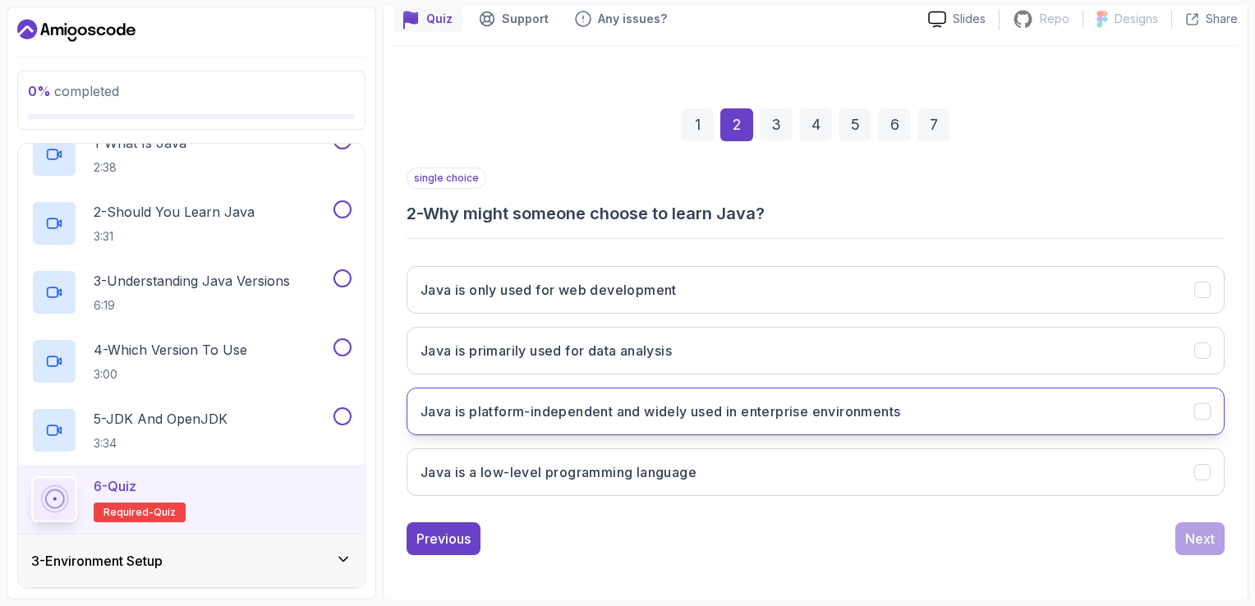
click at [944, 410] on button "Java is platform-independent and widely used in enterprise environments" at bounding box center [816, 412] width 818 height 48
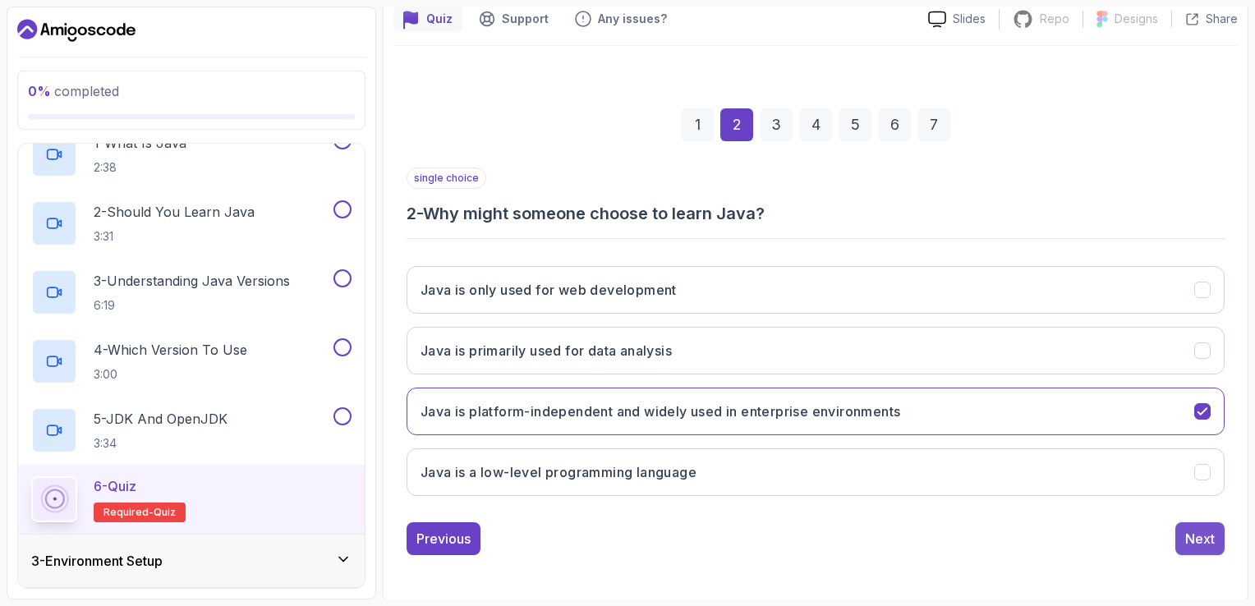
click at [1193, 544] on div "Next" at bounding box center [1200, 539] width 30 height 20
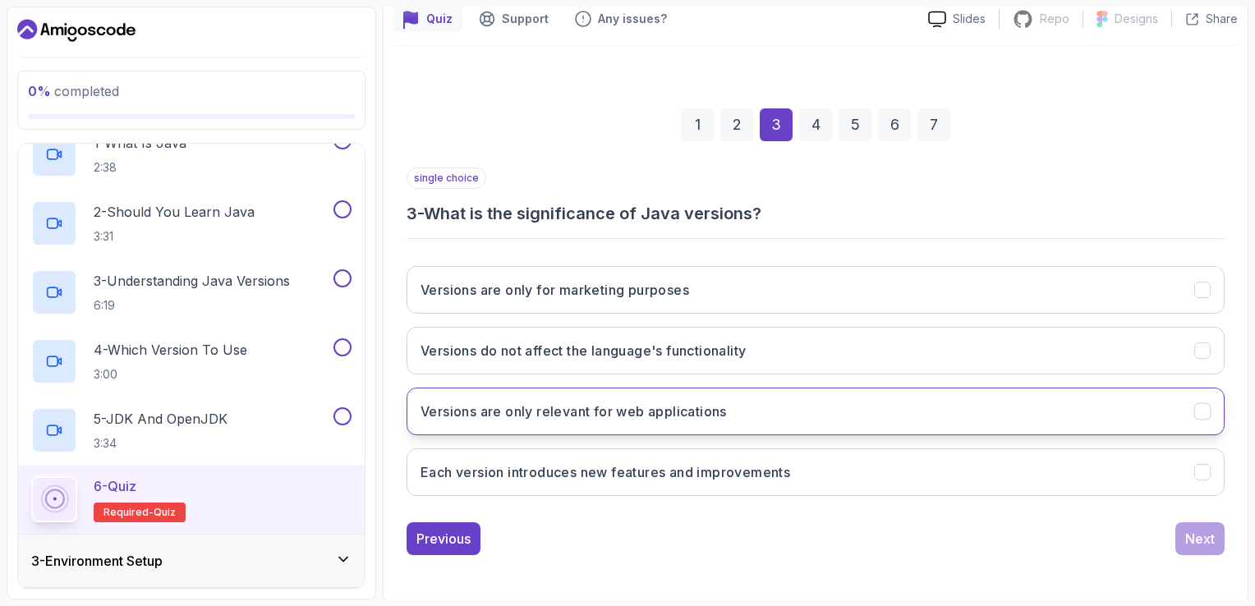
click at [707, 412] on h3 "Versions are only relevant for web applications" at bounding box center [574, 412] width 306 height 20
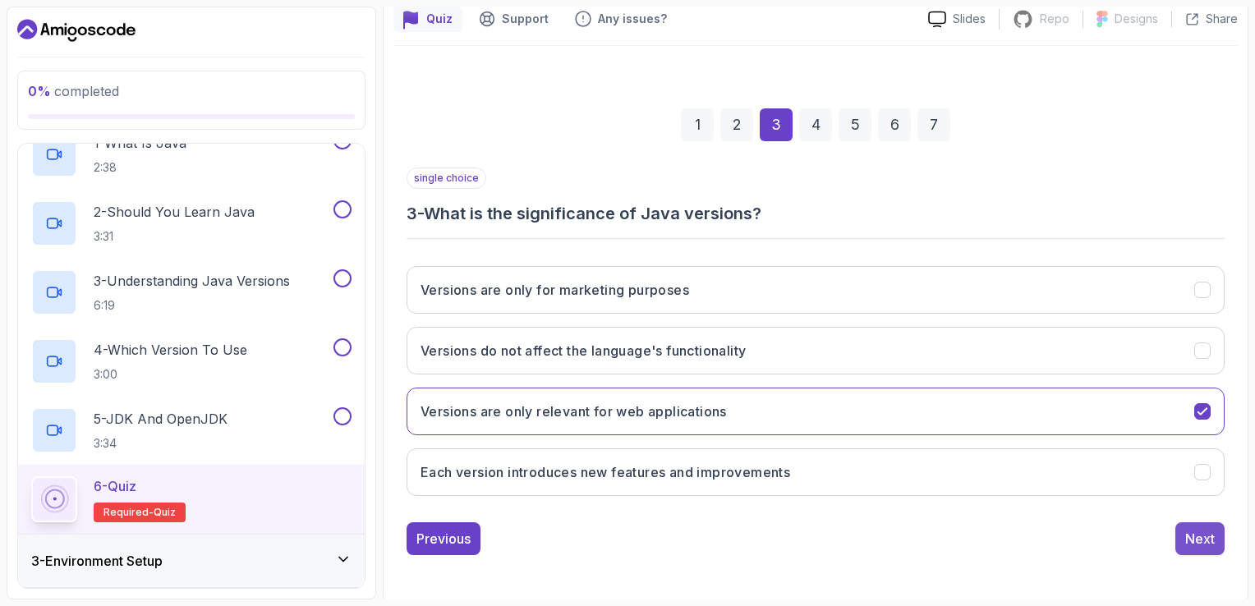
click at [1193, 536] on div "Next" at bounding box center [1200, 539] width 30 height 20
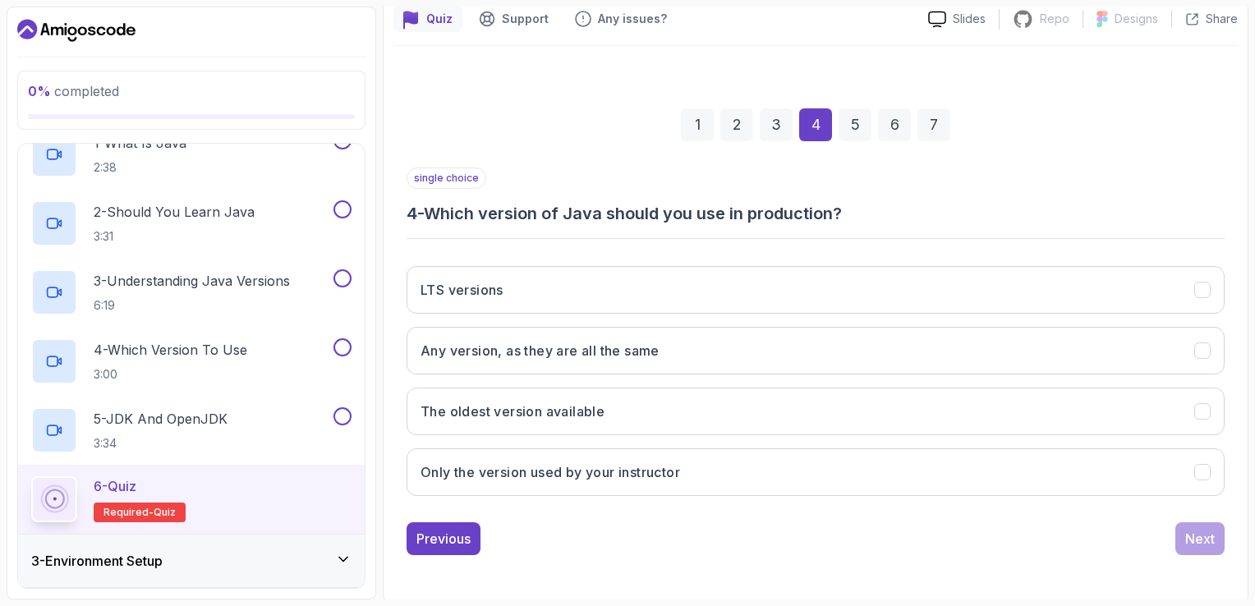
click at [861, 123] on div "5" at bounding box center [855, 124] width 33 height 33
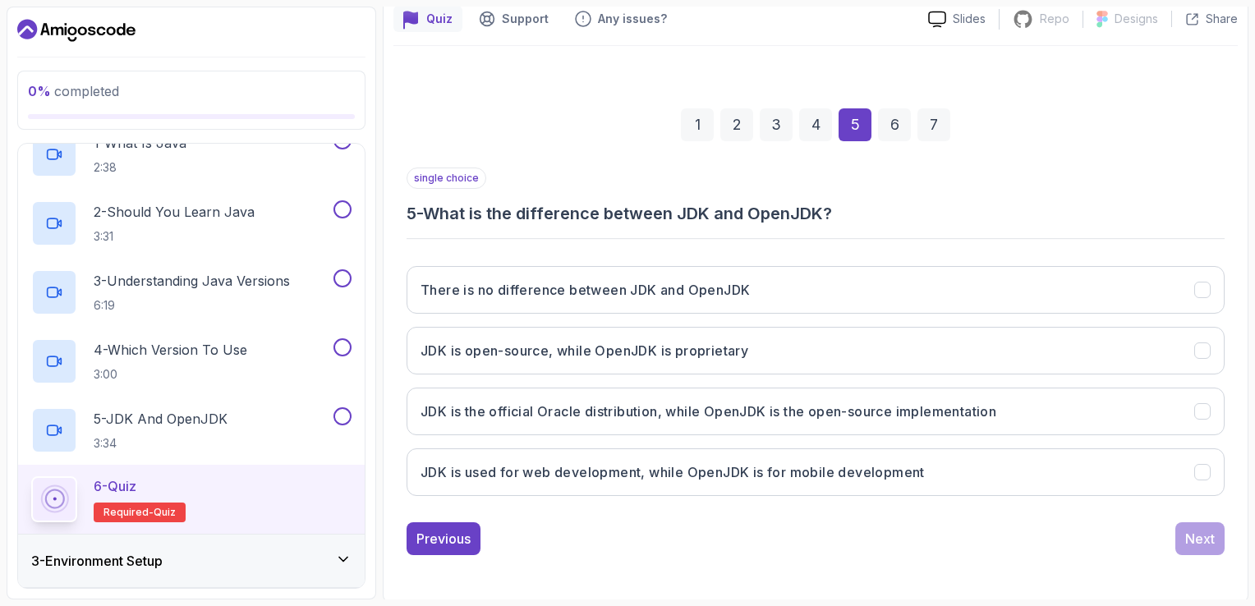
click at [897, 126] on div "6" at bounding box center [894, 124] width 33 height 33
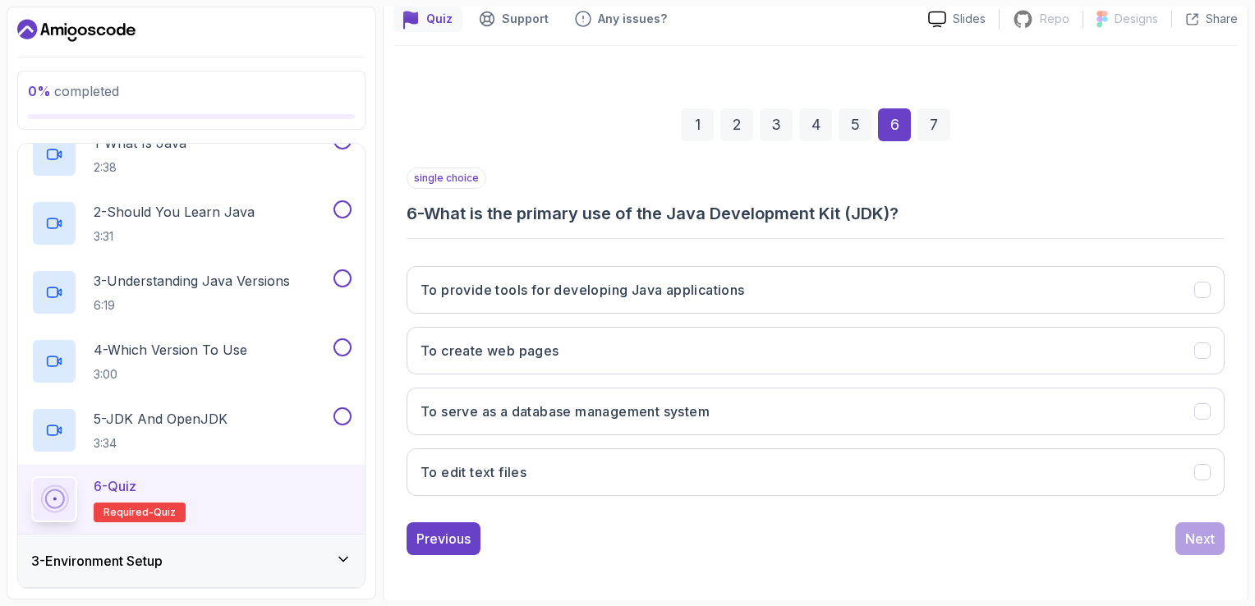
click at [942, 127] on div "7" at bounding box center [934, 124] width 33 height 33
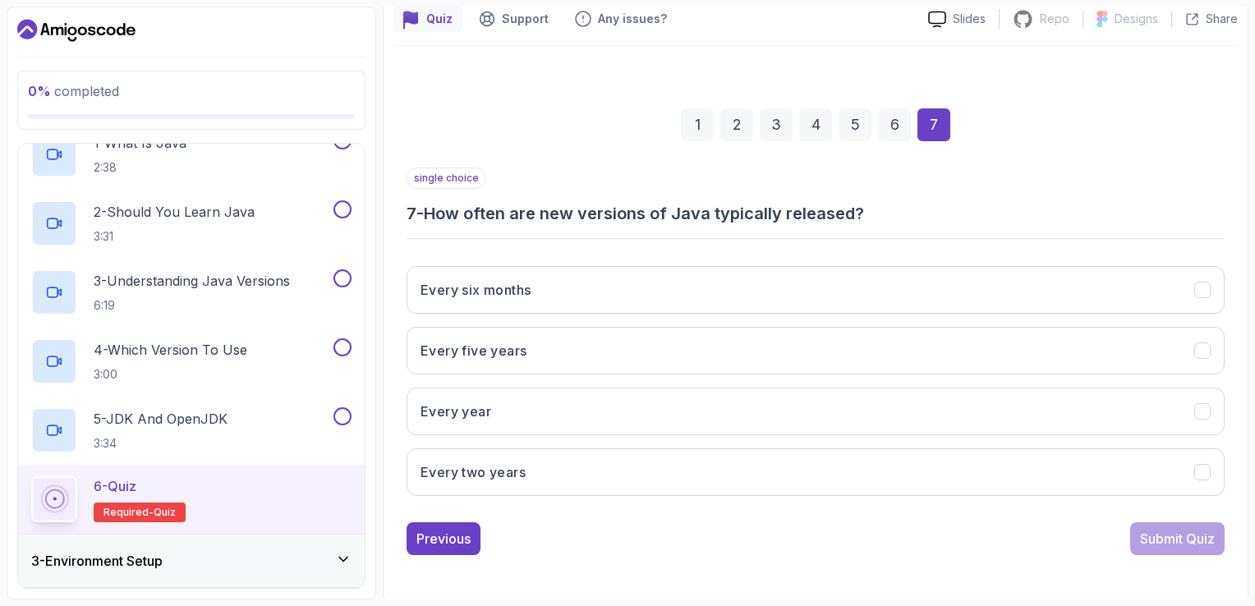
click at [900, 121] on div "6" at bounding box center [894, 124] width 33 height 33
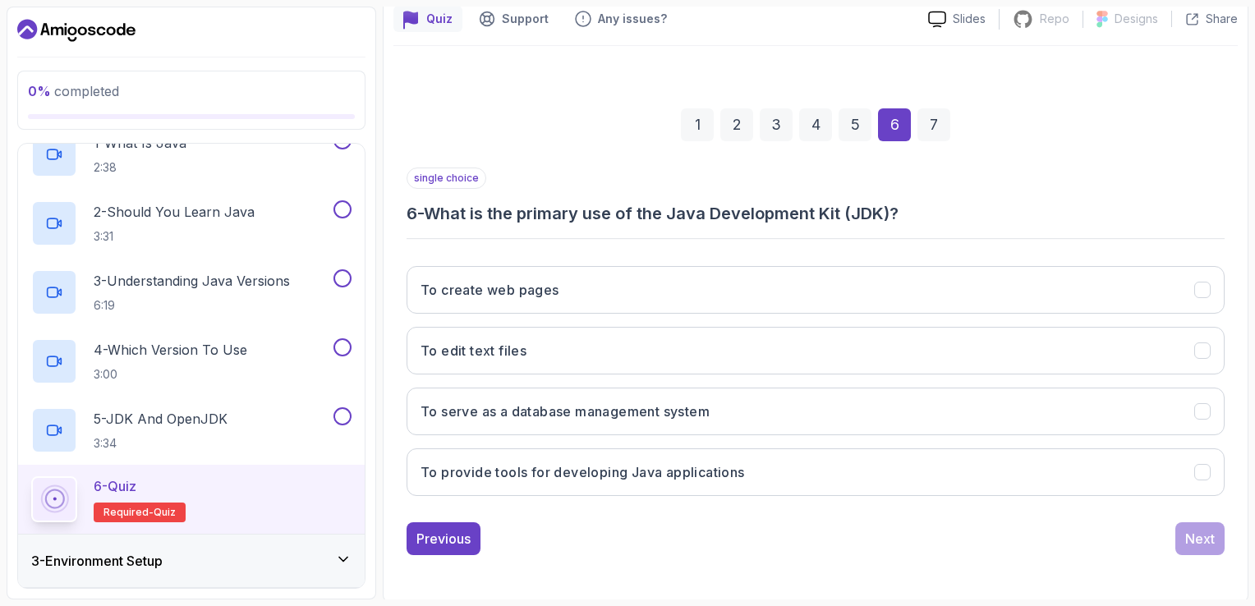
click at [857, 120] on div "5" at bounding box center [855, 124] width 33 height 33
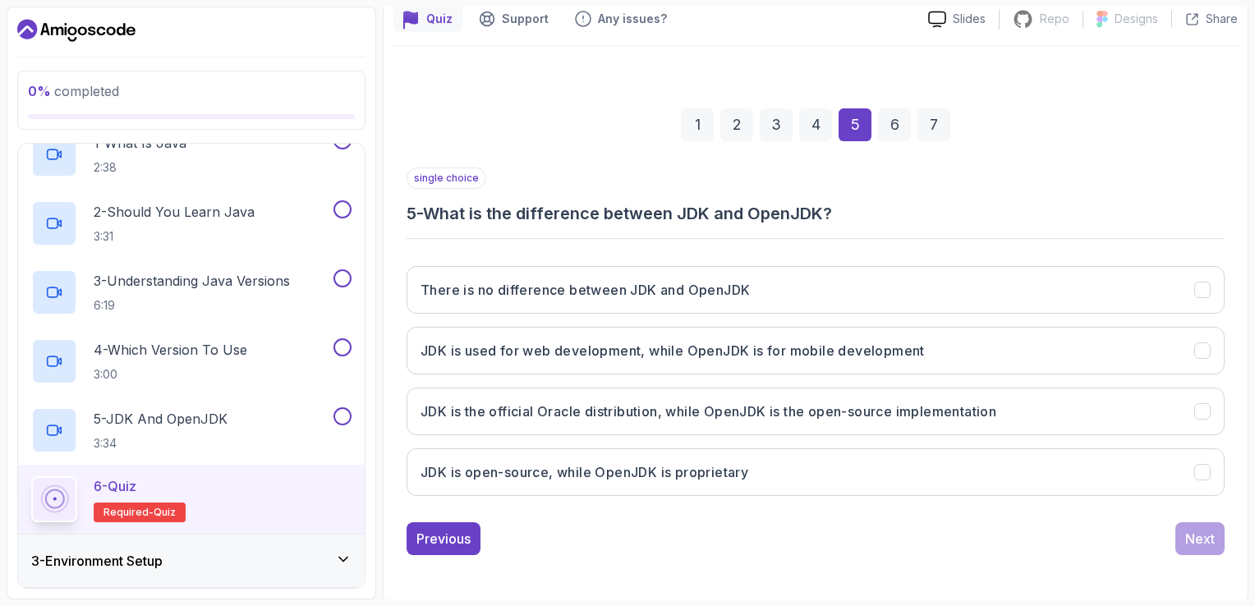
click at [817, 113] on div "4" at bounding box center [815, 124] width 33 height 33
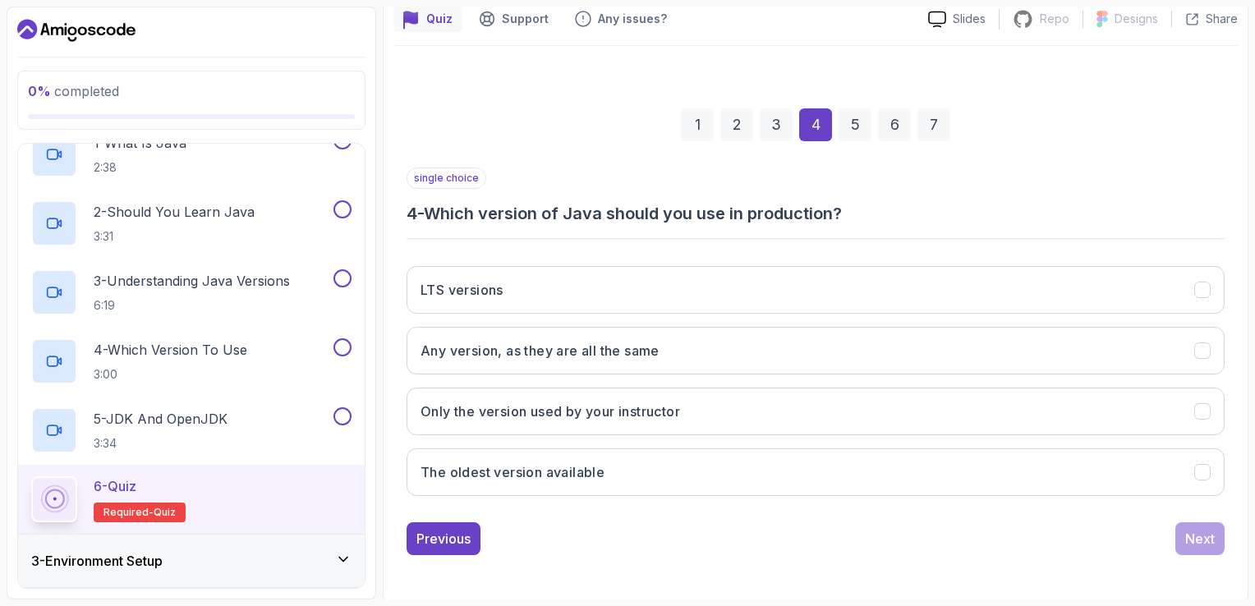
click at [775, 115] on div "3" at bounding box center [776, 124] width 33 height 33
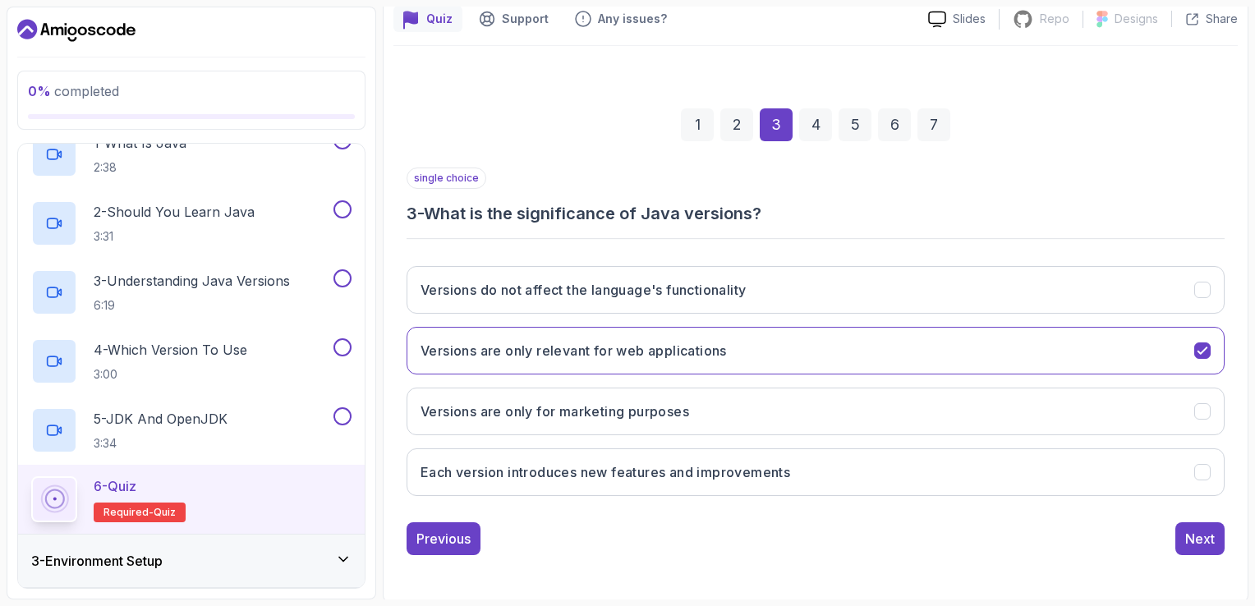
click at [817, 131] on div "4" at bounding box center [815, 124] width 33 height 33
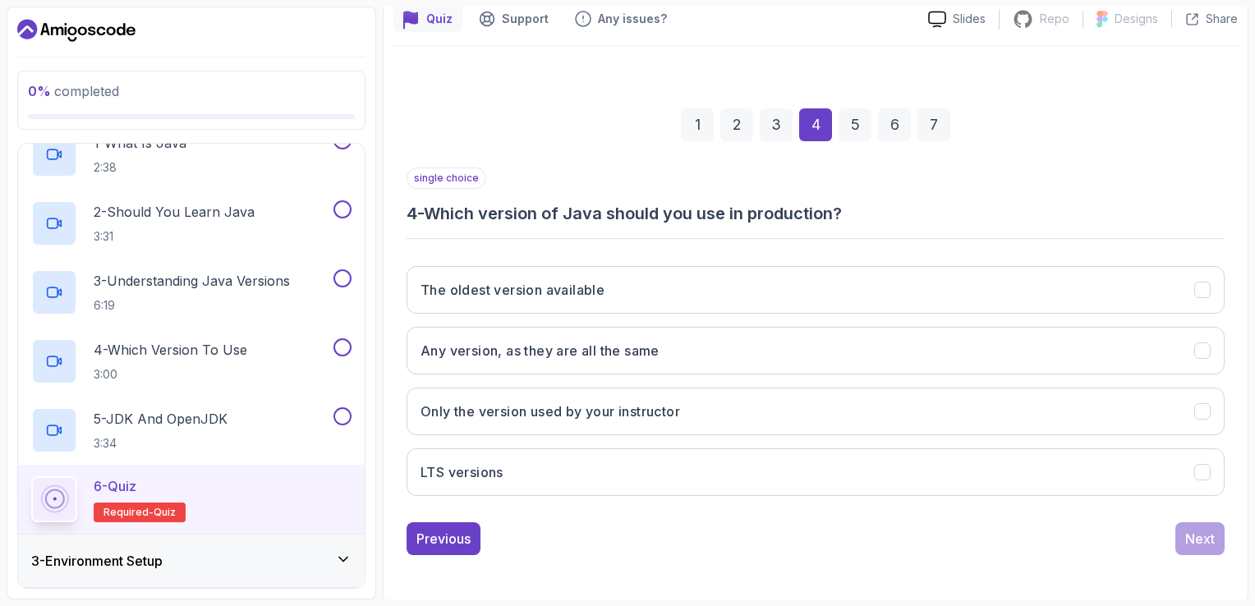
click at [844, 130] on div "5" at bounding box center [855, 124] width 33 height 33
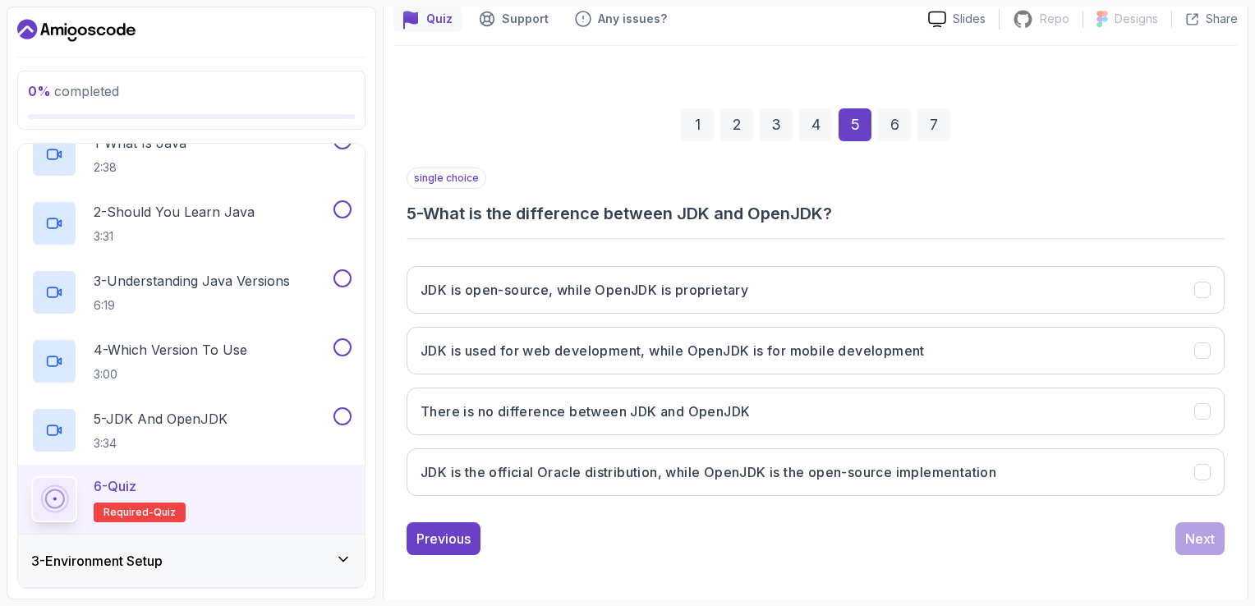
click at [897, 129] on div "6" at bounding box center [894, 124] width 33 height 33
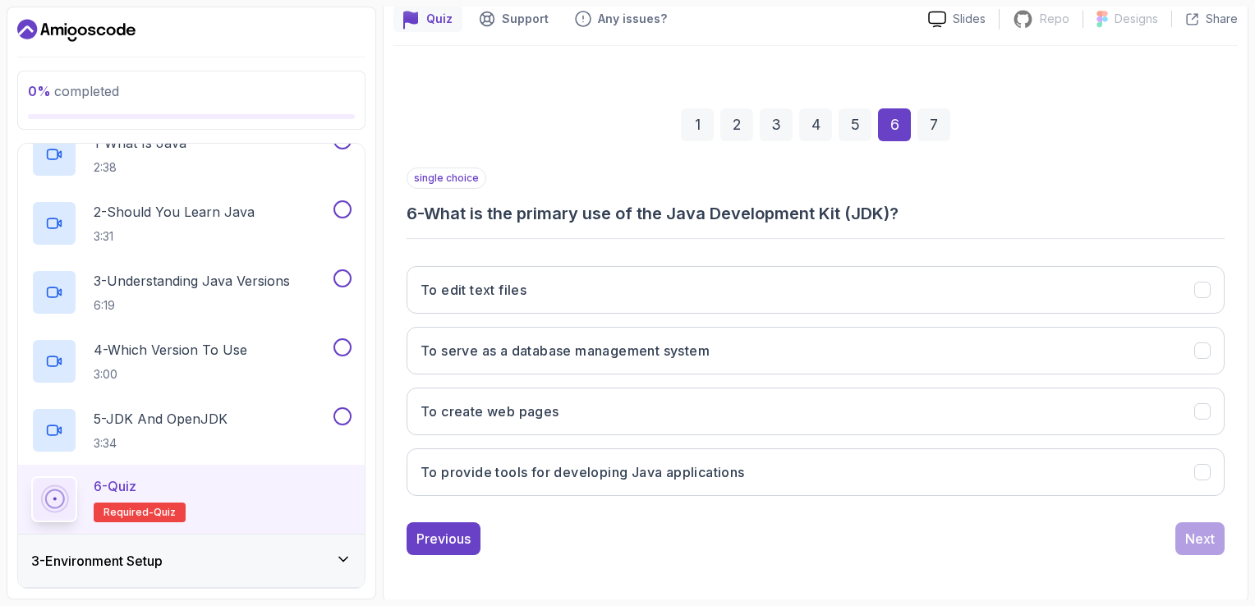
click at [931, 125] on div "7" at bounding box center [934, 124] width 33 height 33
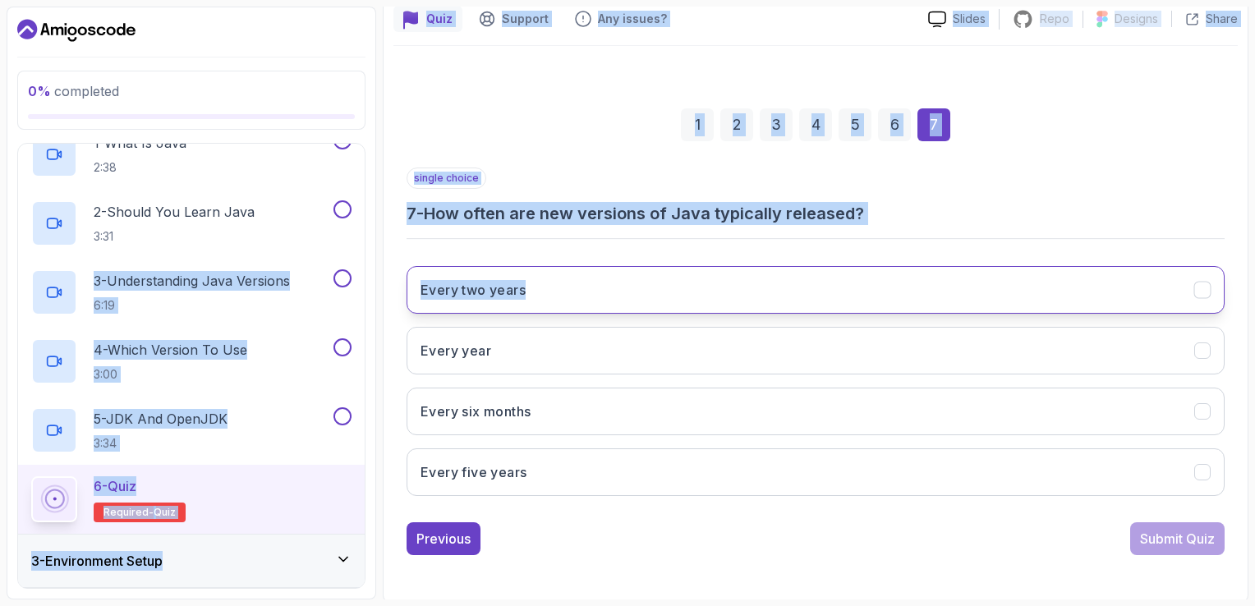
drag, startPoint x: 376, startPoint y: 233, endPoint x: 669, endPoint y: 266, distance: 294.3
click at [669, 266] on div "0 % completed 1 - Intro 2 - Understanding Java 1 - What Is Java 2:38 2 - Should…" at bounding box center [628, 303] width 1242 height 593
click at [669, 266] on button "Every two years" at bounding box center [816, 290] width 818 height 48
click at [1033, 153] on div "1 2 3 4 5 6 7" at bounding box center [816, 124] width 818 height 85
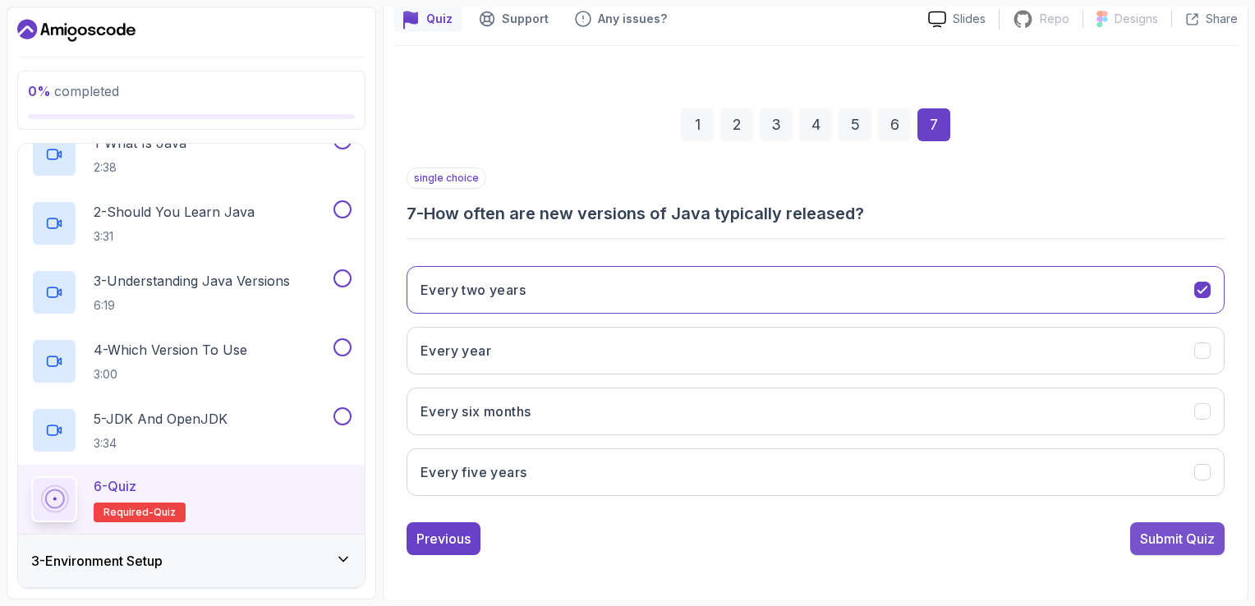
click at [1163, 538] on div "Submit Quiz" at bounding box center [1177, 539] width 75 height 20
